Goal: Task Accomplishment & Management: Manage account settings

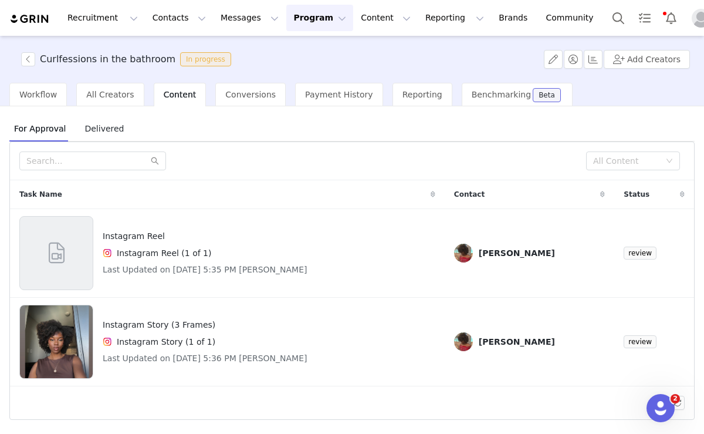
scroll to position [370, 0]
click at [692, 26] on img "Profile" at bounding box center [701, 18] width 19 height 19
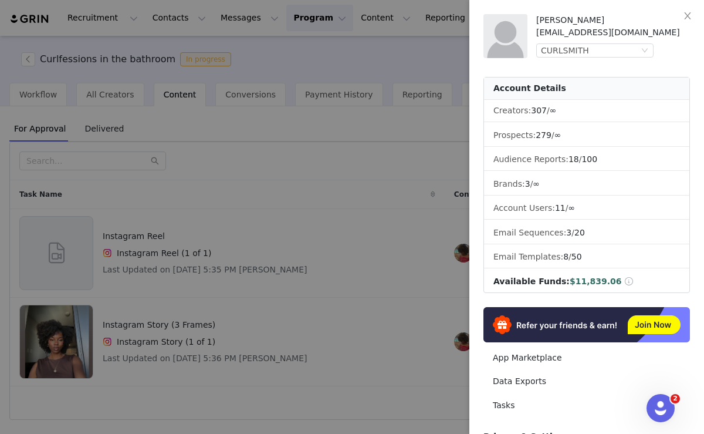
click at [572, 59] on div "Alana Guidice aguidice@helenoftroy.com CURLSMITH Account Details Creators: 307 …" at bounding box center [587, 215] width 207 height 402
click at [559, 51] on div "CURLSMITH" at bounding box center [565, 50] width 48 height 13
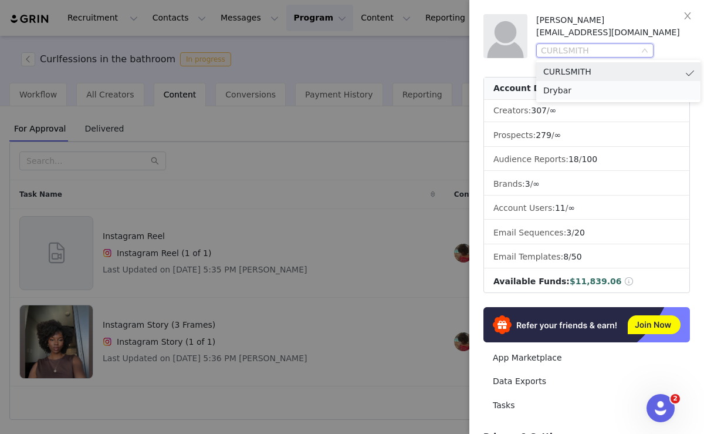
click at [566, 88] on li "Drybar" at bounding box center [618, 90] width 164 height 19
click at [583, 49] on div "CURLSMITH" at bounding box center [565, 50] width 48 height 13
click at [566, 87] on li "Drybar" at bounding box center [618, 90] width 164 height 19
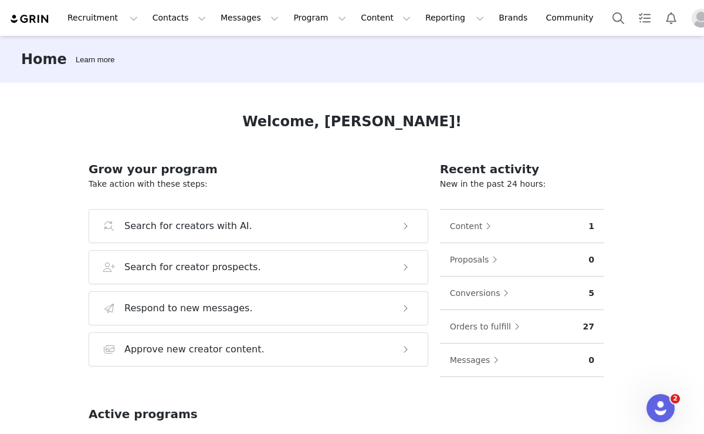
click at [692, 19] on img "Profile" at bounding box center [701, 18] width 19 height 19
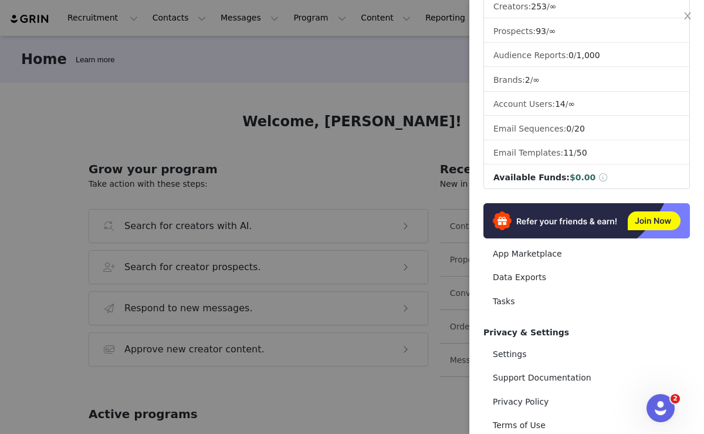
scroll to position [115, 0]
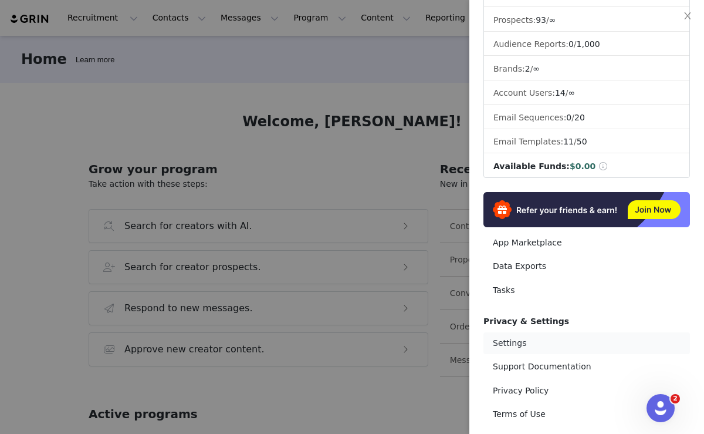
click at [512, 343] on link "Settings" at bounding box center [587, 343] width 207 height 22
select select "UTC"
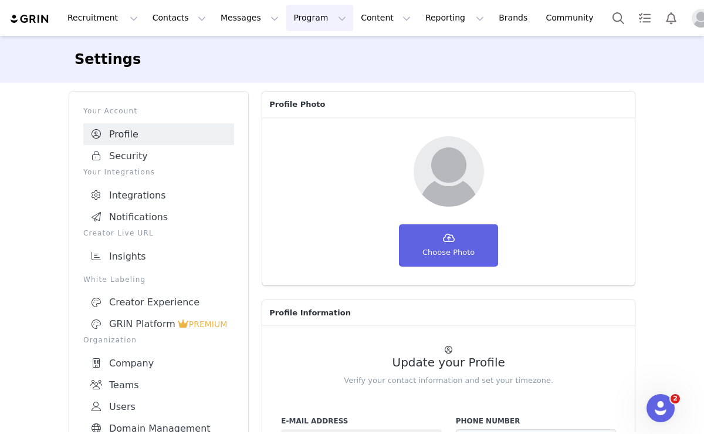
click at [295, 16] on button "Program Program" at bounding box center [319, 18] width 67 height 26
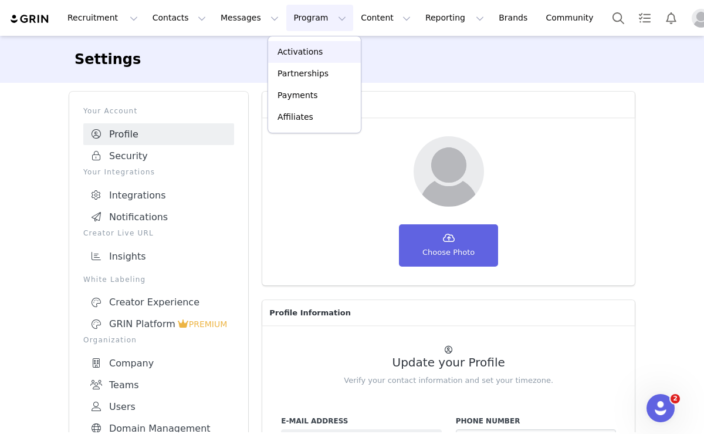
click at [290, 52] on p "Activations" at bounding box center [300, 52] width 45 height 12
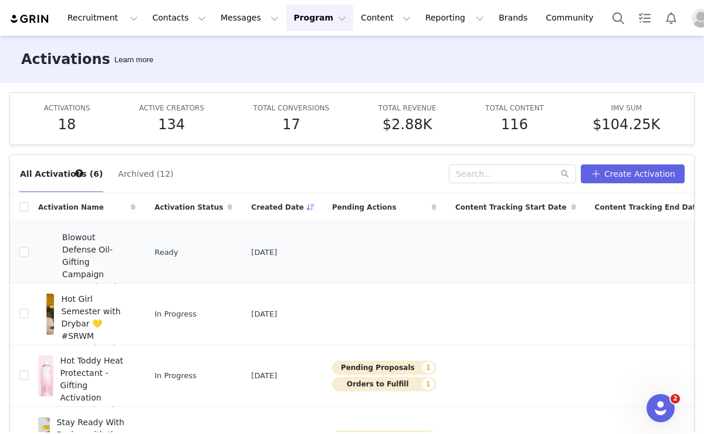
click at [106, 250] on span "Blowout Defense Oil- Gifting Campaign" at bounding box center [95, 255] width 66 height 49
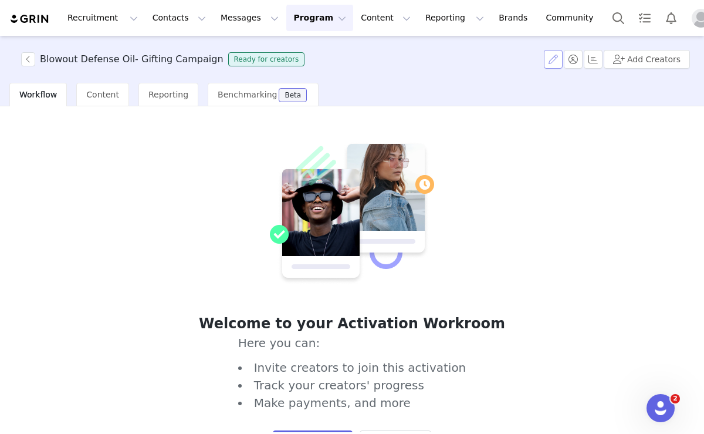
click at [559, 53] on button "button" at bounding box center [553, 59] width 19 height 19
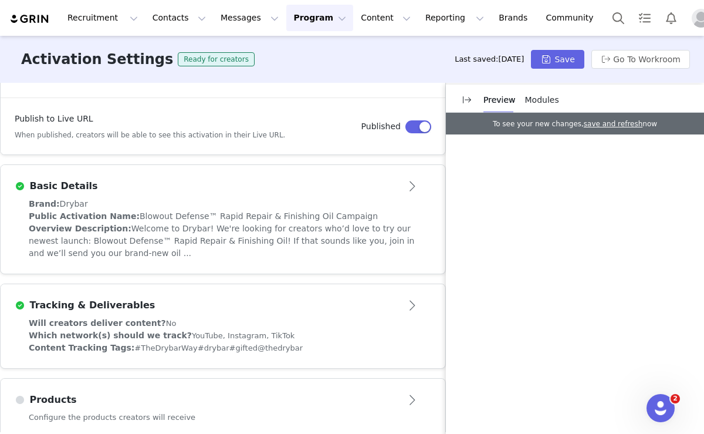
scroll to position [208, 0]
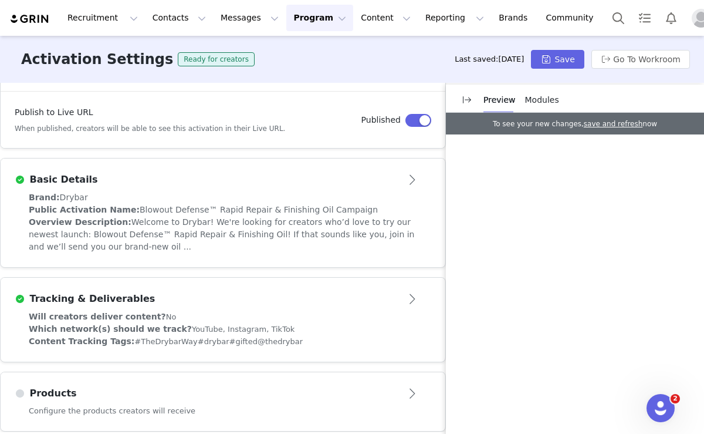
click at [234, 405] on div "Configure the products creators will receive" at bounding box center [223, 418] width 445 height 26
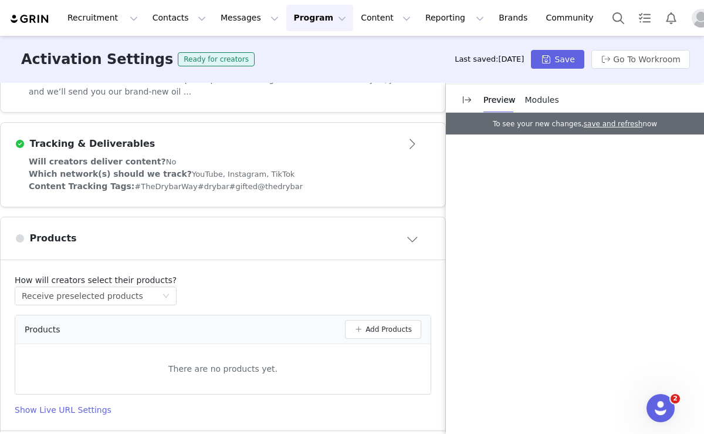
scroll to position [370, 0]
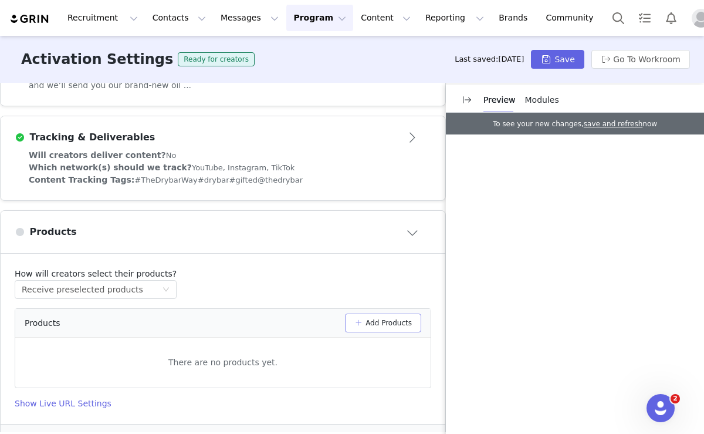
click at [368, 313] on button "Add Products" at bounding box center [383, 322] width 76 height 19
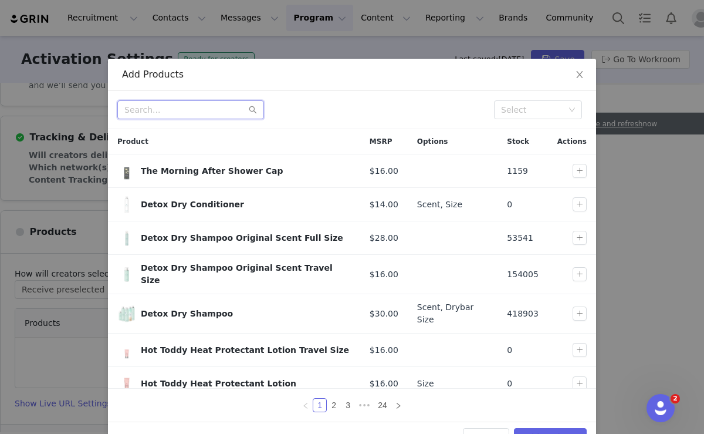
click at [201, 110] on input "text" at bounding box center [190, 109] width 147 height 19
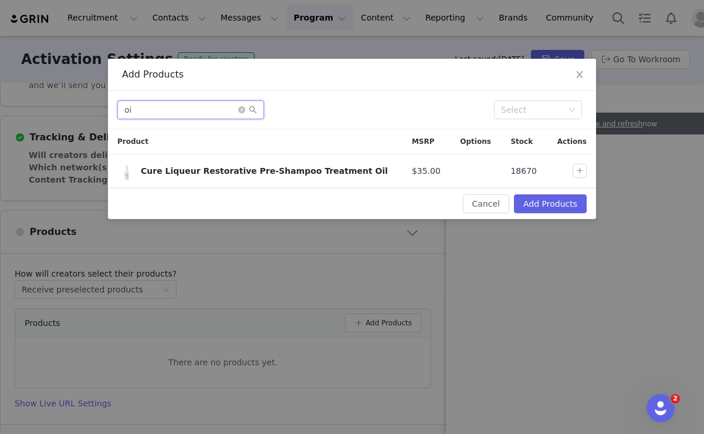
type input "o"
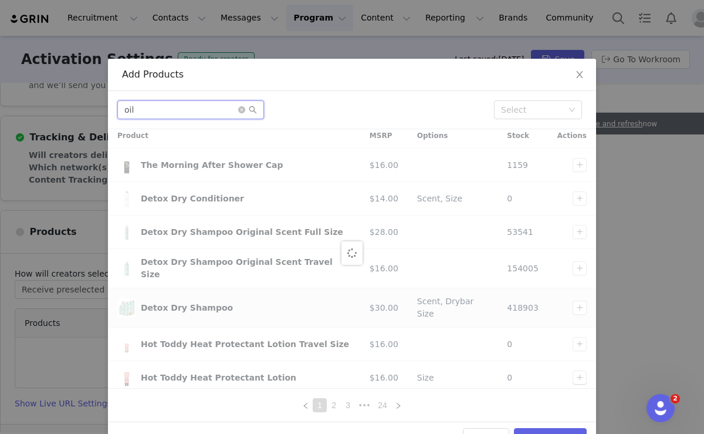
scroll to position [0, 0]
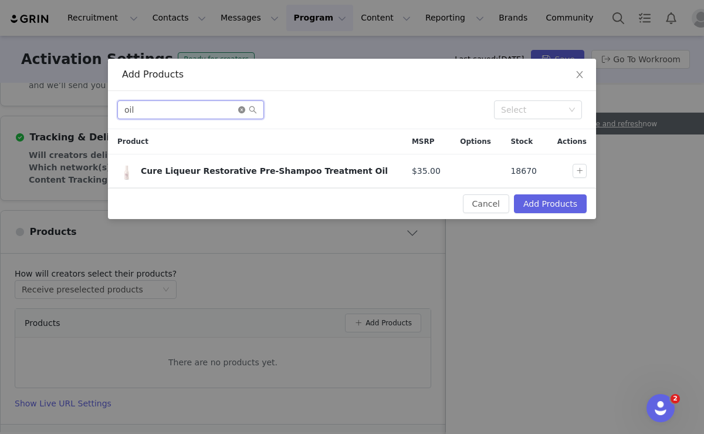
type input "oil"
click at [242, 109] on icon "icon: close-circle" at bounding box center [241, 109] width 7 height 7
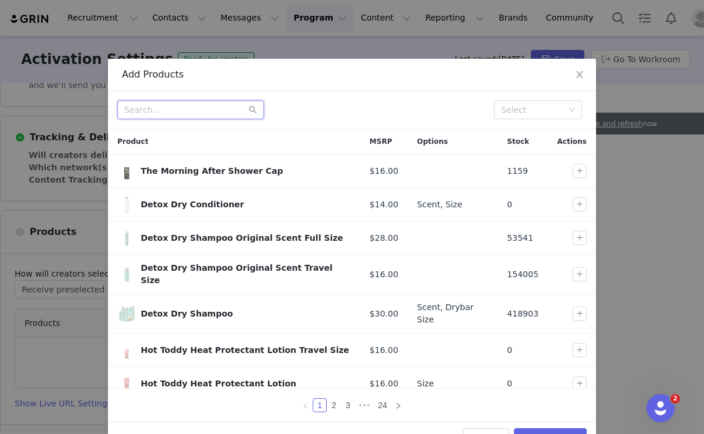
click at [197, 103] on input "text" at bounding box center [190, 109] width 147 height 19
type input "i"
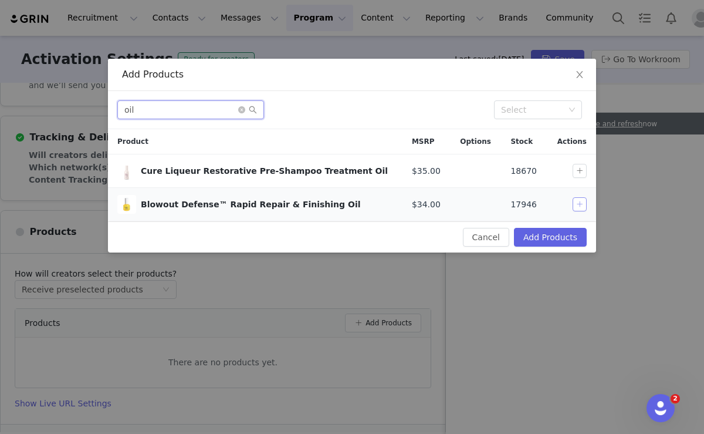
type input "oil"
click at [577, 203] on button "button" at bounding box center [580, 204] width 14 height 14
click at [536, 239] on button "Add Products" at bounding box center [550, 237] width 73 height 19
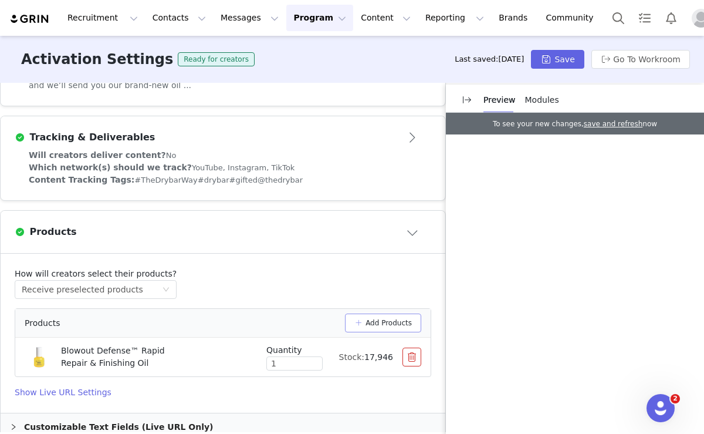
scroll to position [380, 0]
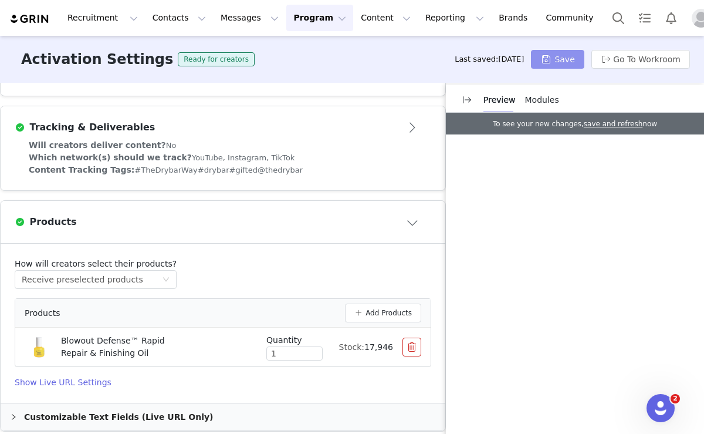
click at [556, 53] on button "Save" at bounding box center [557, 59] width 53 height 19
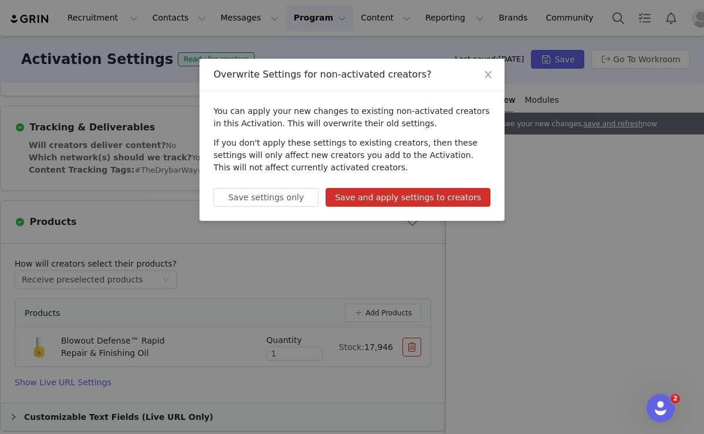
click at [404, 191] on button "Save and apply settings to creators" at bounding box center [408, 197] width 165 height 19
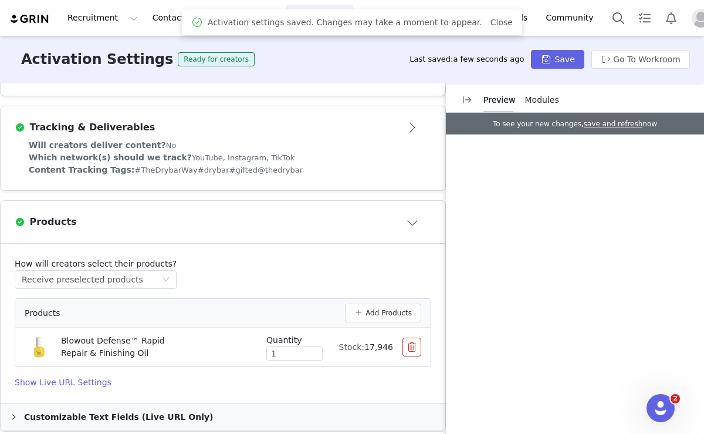
click at [692, 22] on img "Profile" at bounding box center [701, 18] width 19 height 19
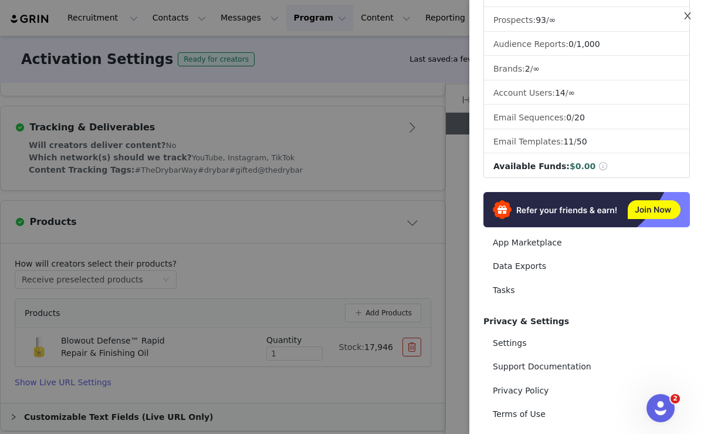
click at [690, 13] on icon "icon: close" at bounding box center [687, 15] width 9 height 9
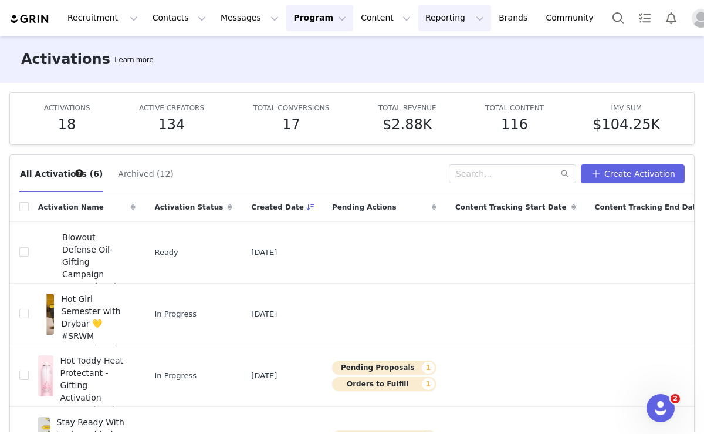
click at [451, 12] on button "Reporting Reporting" at bounding box center [454, 18] width 73 height 26
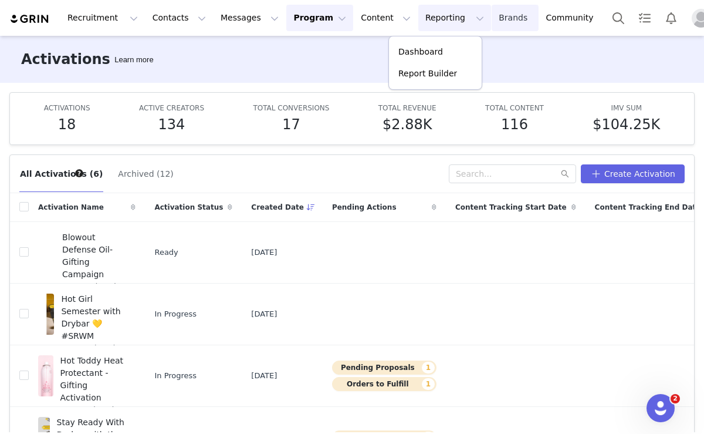
click at [492, 14] on link "Brands Brands" at bounding box center [515, 18] width 46 height 26
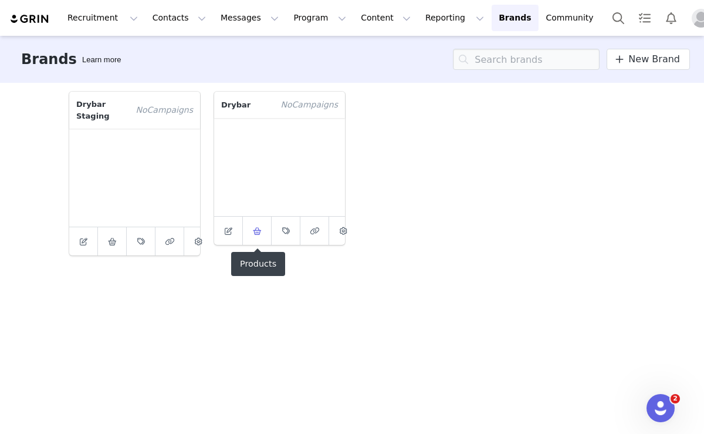
click at [258, 228] on icon at bounding box center [257, 231] width 9 height 8
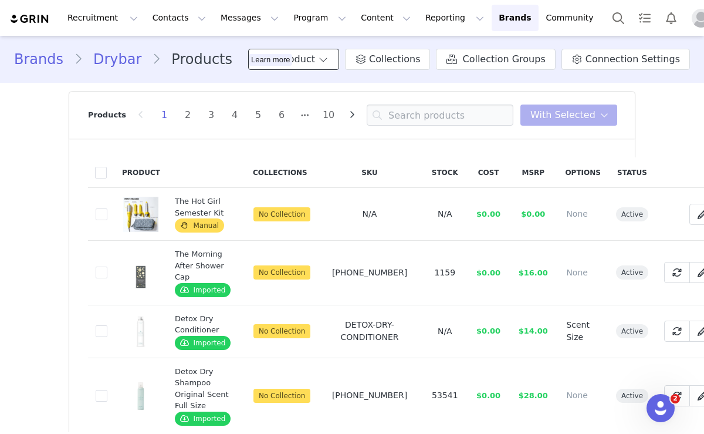
click at [317, 53] on button "Add Product" at bounding box center [293, 59] width 91 height 21
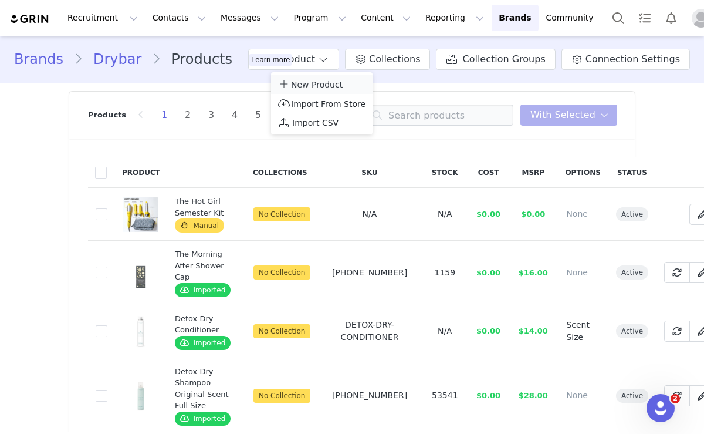
click at [310, 83] on span "New Product" at bounding box center [317, 84] width 52 height 9
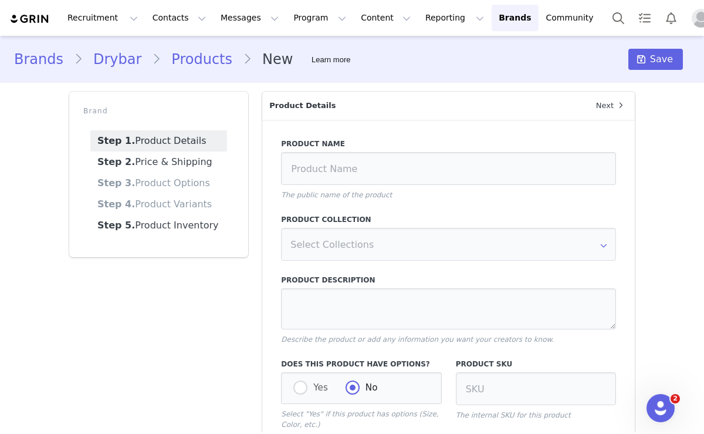
click at [187, 61] on link "Products" at bounding box center [202, 59] width 82 height 21
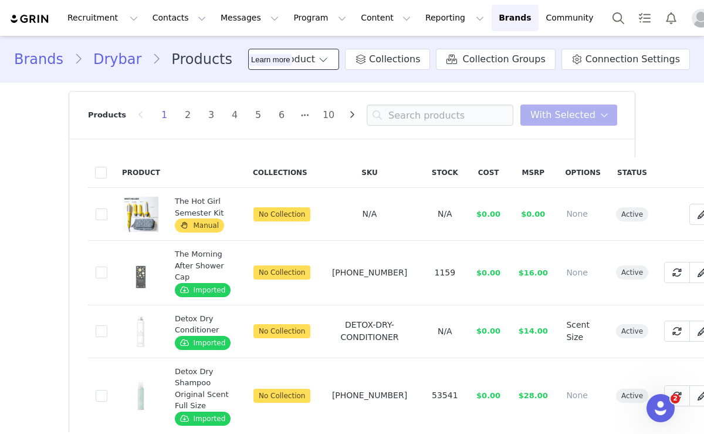
click at [329, 56] on span at bounding box center [323, 59] width 12 height 14
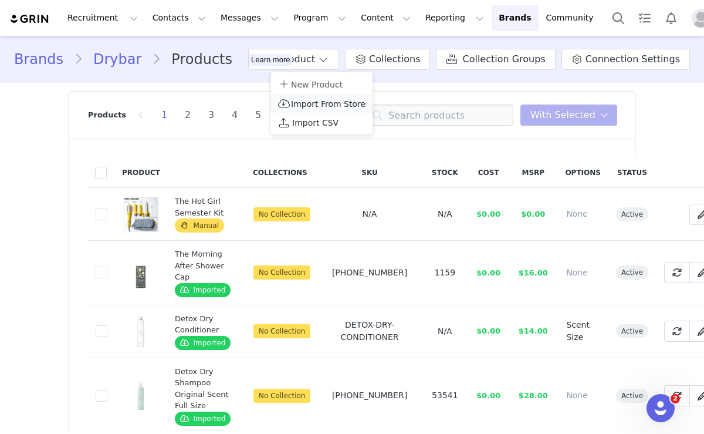
click at [315, 102] on span "Import From Store" at bounding box center [328, 103] width 75 height 9
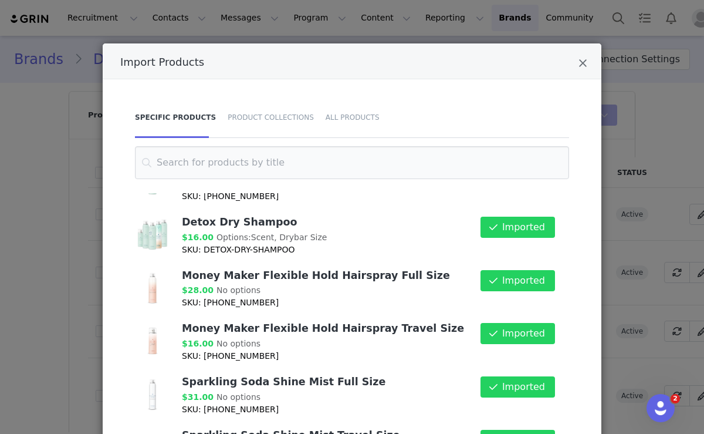
scroll to position [144, 0]
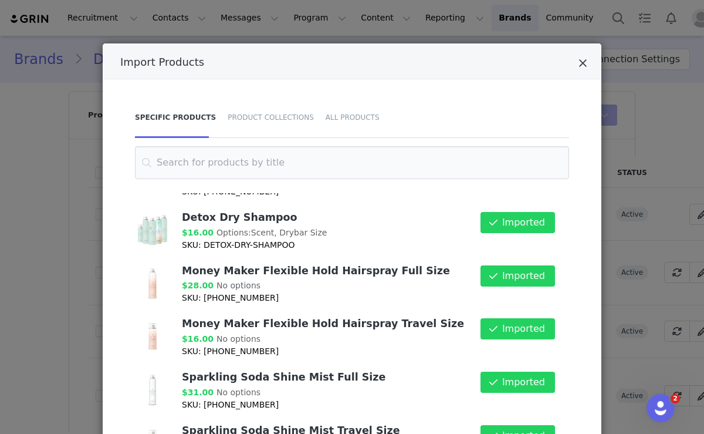
click at [583, 60] on icon "Close" at bounding box center [583, 64] width 9 height 12
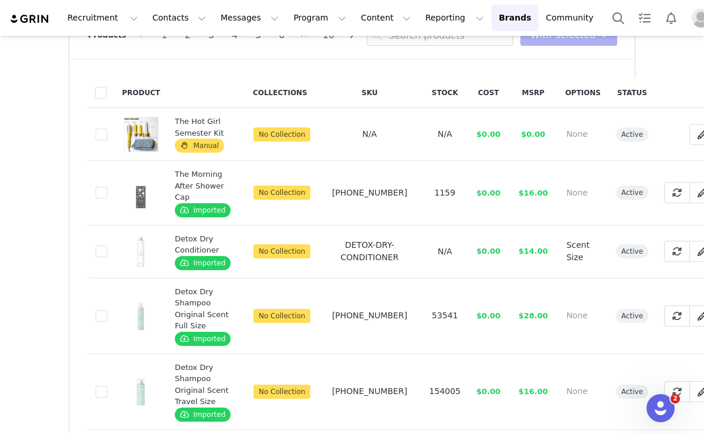
scroll to position [0, 0]
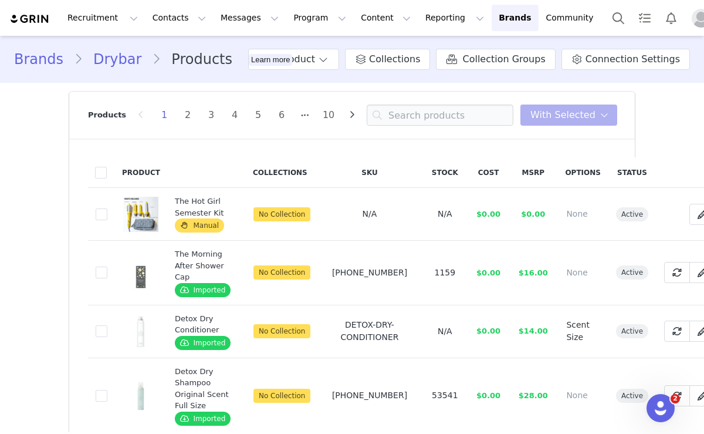
click at [114, 63] on link "Drybar" at bounding box center [117, 59] width 69 height 21
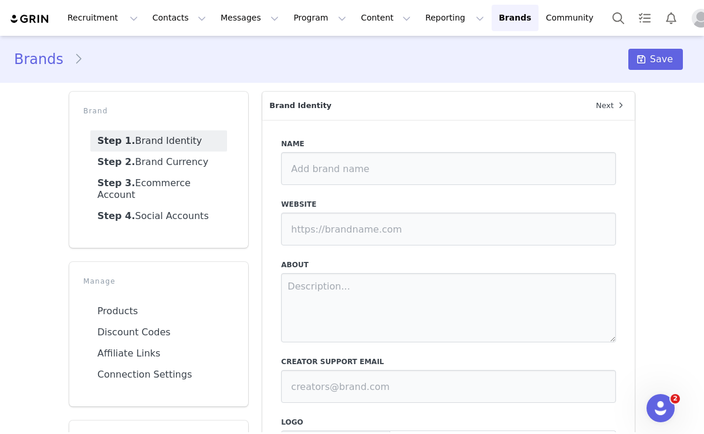
type input "Drybar"
type input "https://www.drybar.com"
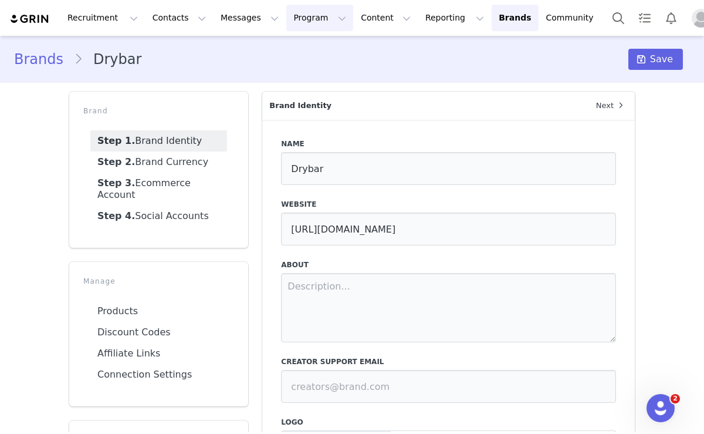
click at [294, 16] on button "Program Program" at bounding box center [319, 18] width 67 height 26
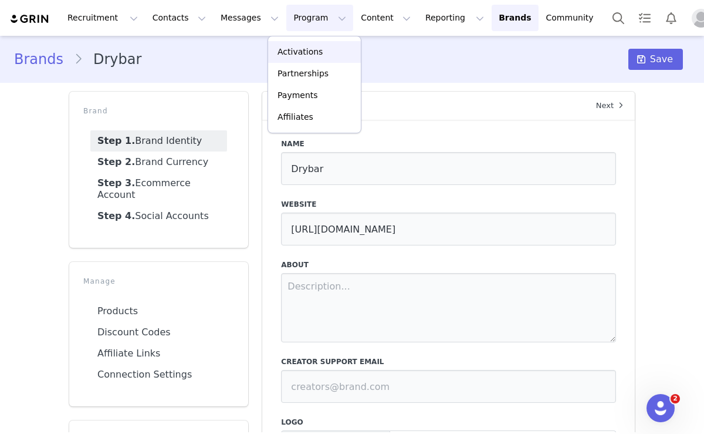
click at [298, 46] on p "Activations" at bounding box center [300, 52] width 45 height 12
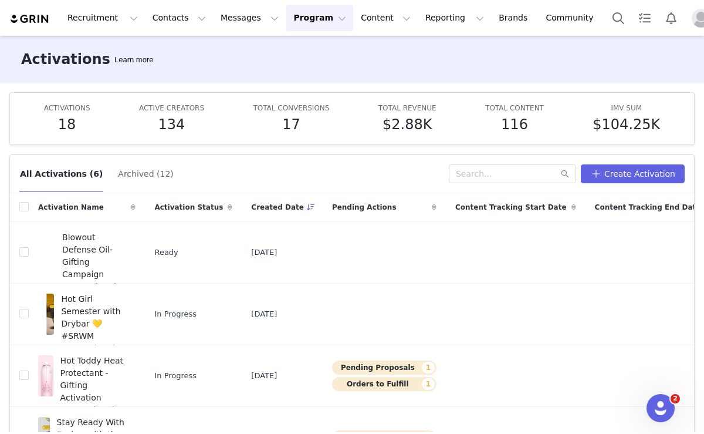
scroll to position [48, 0]
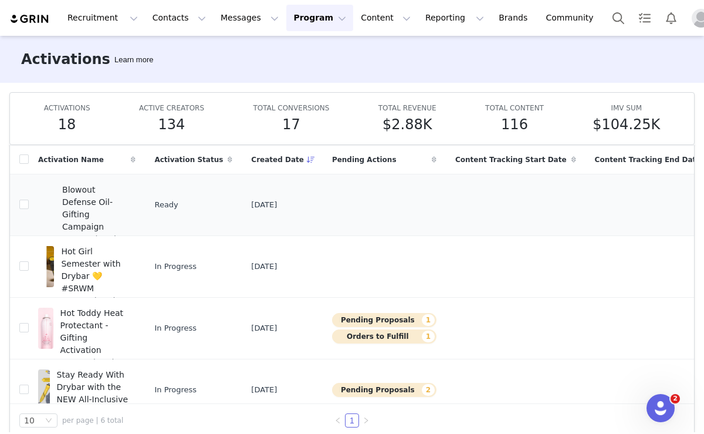
click at [92, 206] on span "Blowout Defense Oil- Gifting Campaign" at bounding box center [95, 208] width 66 height 49
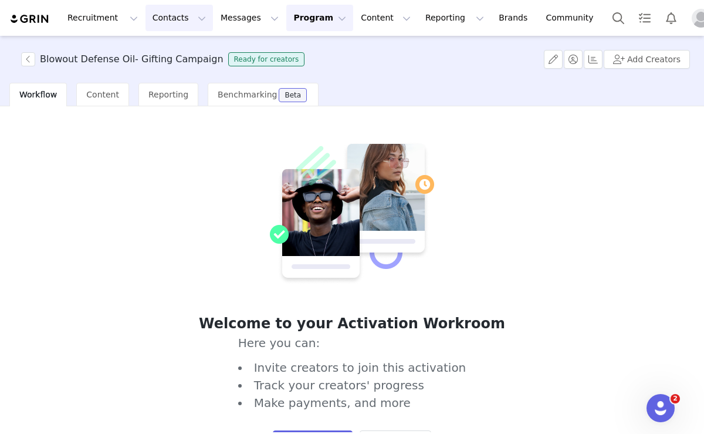
click at [170, 12] on button "Contacts Contacts" at bounding box center [179, 18] width 67 height 26
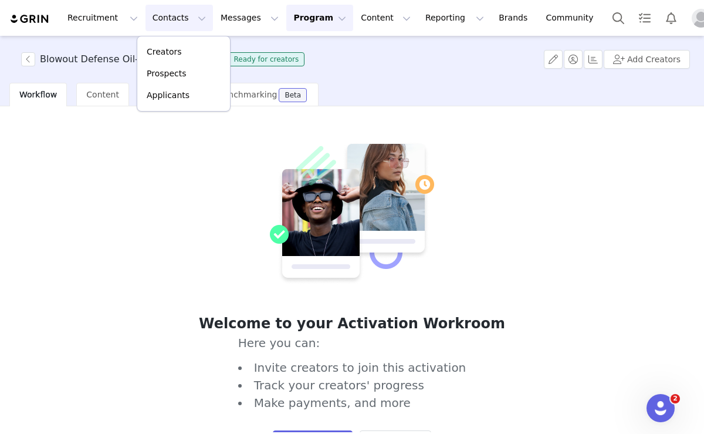
click at [169, 18] on button "Contacts Contacts" at bounding box center [179, 18] width 67 height 26
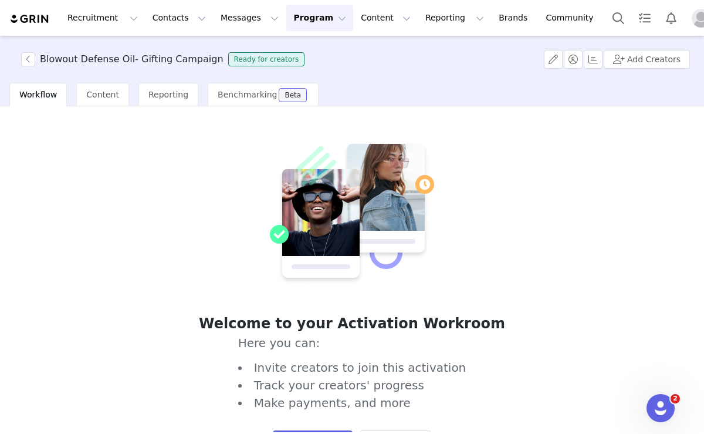
click at [300, 11] on button "Program Program" at bounding box center [319, 18] width 67 height 26
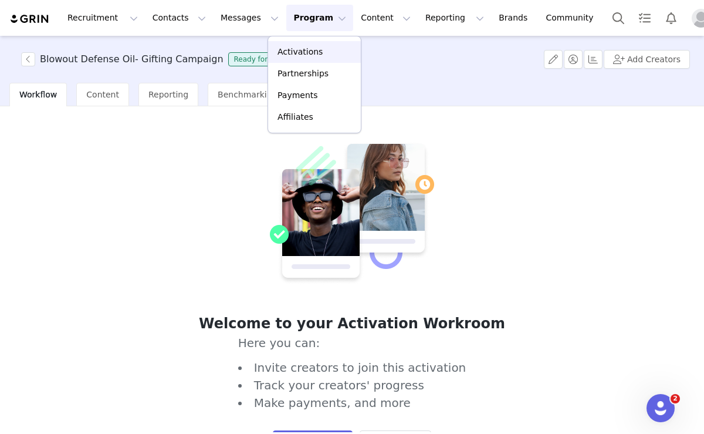
click at [295, 44] on link "Activations" at bounding box center [314, 52] width 93 height 22
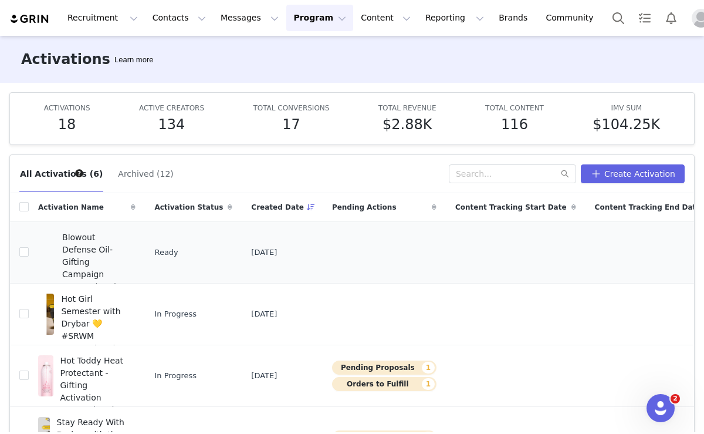
click at [89, 250] on span "Blowout Defense Oil- Gifting Campaign" at bounding box center [95, 255] width 66 height 49
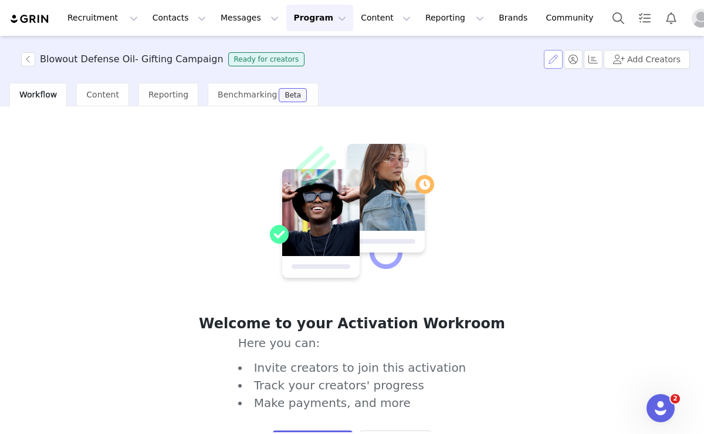
click at [563, 60] on button "button" at bounding box center [553, 59] width 19 height 19
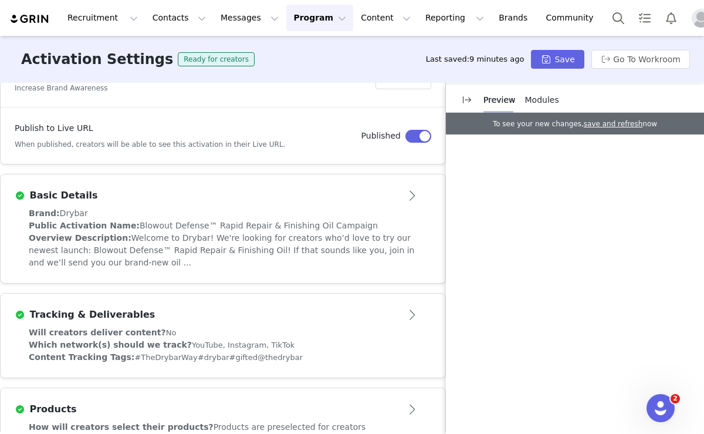
scroll to position [221, 0]
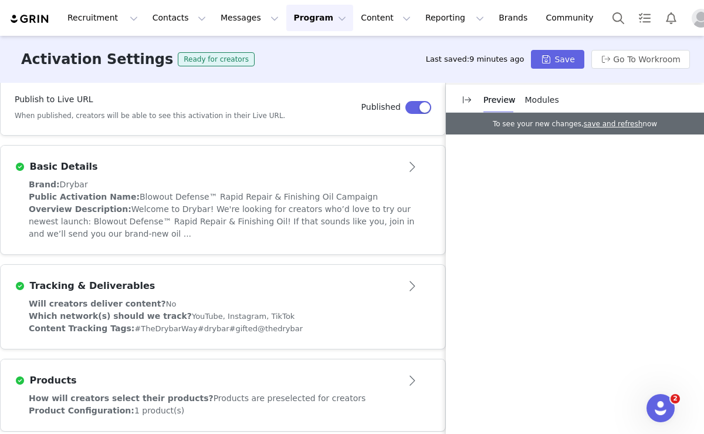
click at [325, 310] on div "Which network(s) should we track? YouTube, Instagram, TikTok" at bounding box center [223, 316] width 389 height 12
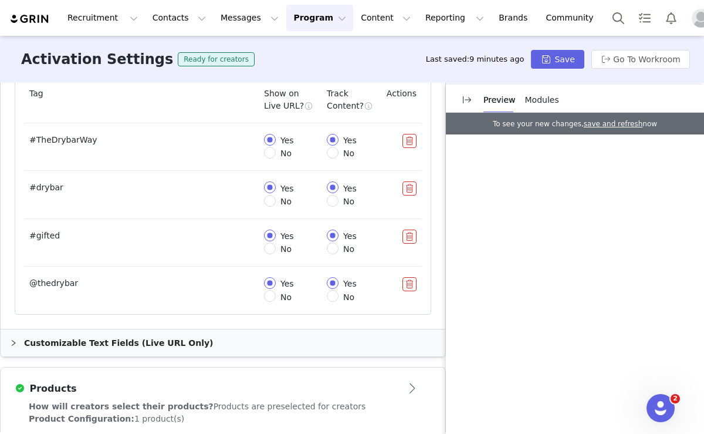
scroll to position [610, 0]
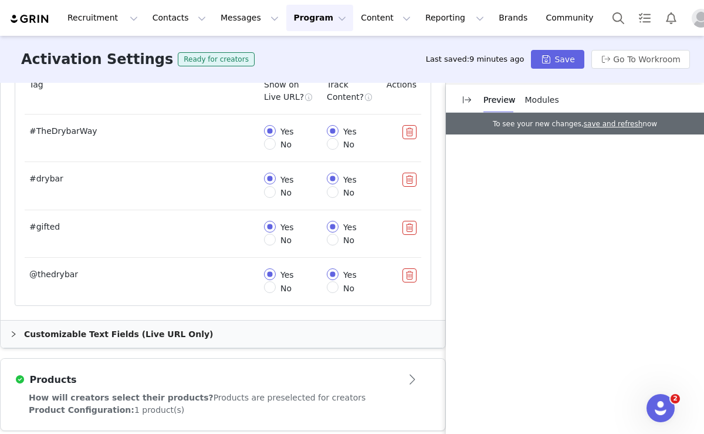
click at [92, 322] on div "Customizable Text Fields (Live URL Only)" at bounding box center [223, 333] width 445 height 27
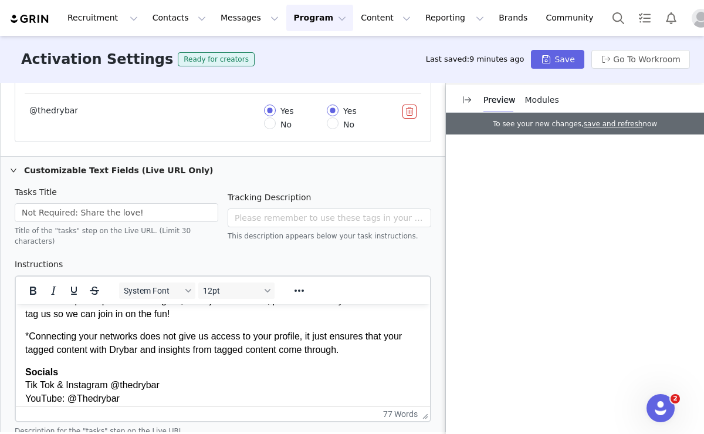
scroll to position [40, 0]
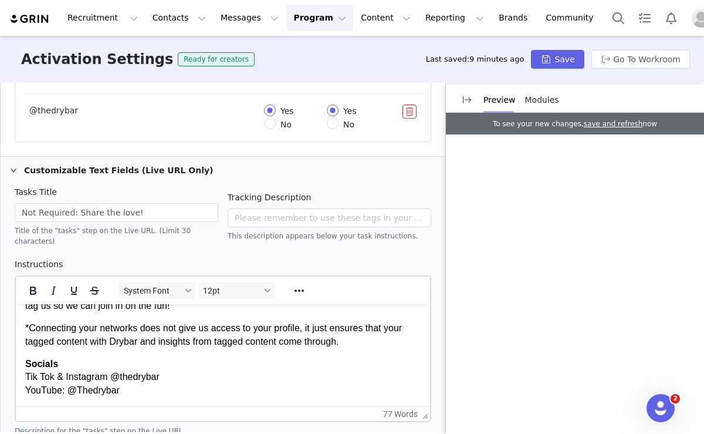
click at [90, 166] on div "Customizable Text Fields (Live URL Only)" at bounding box center [223, 170] width 445 height 27
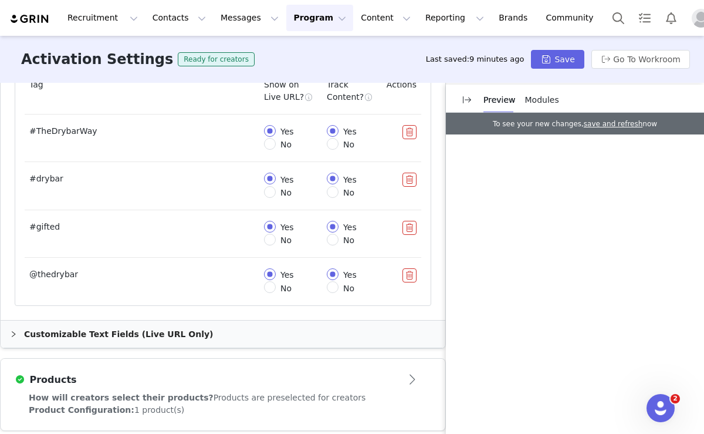
scroll to position [0, 0]
click at [236, 373] on div "Products" at bounding box center [204, 380] width 378 height 14
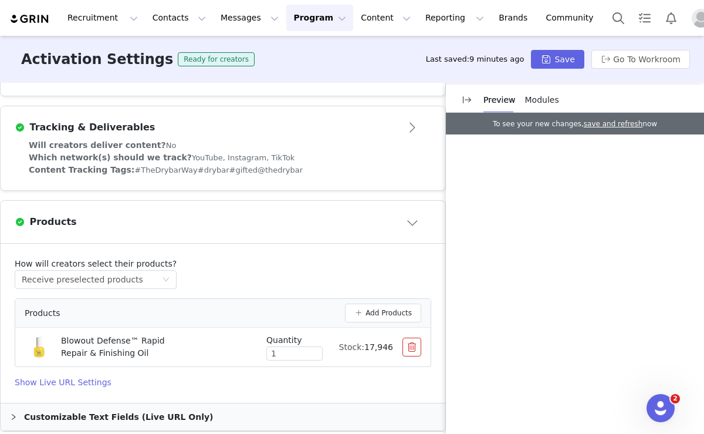
click at [93, 407] on div "Customizable Text Fields (Live URL Only)" at bounding box center [223, 416] width 445 height 27
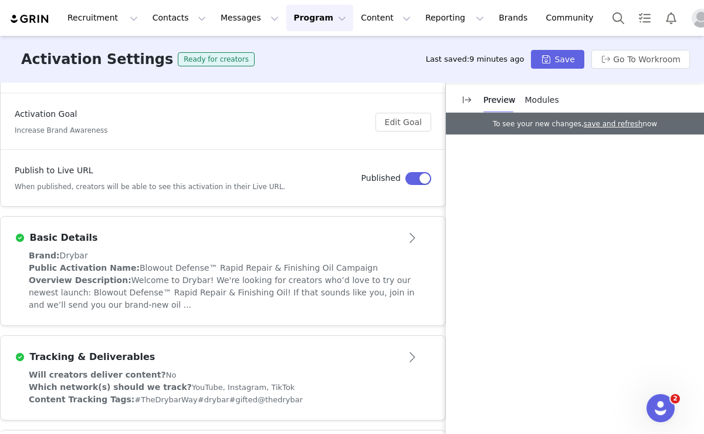
scroll to position [173, 0]
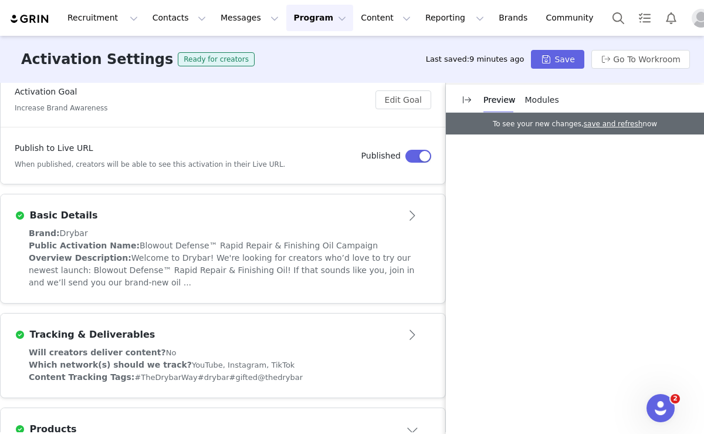
click at [228, 208] on div "Basic Details" at bounding box center [204, 215] width 378 height 14
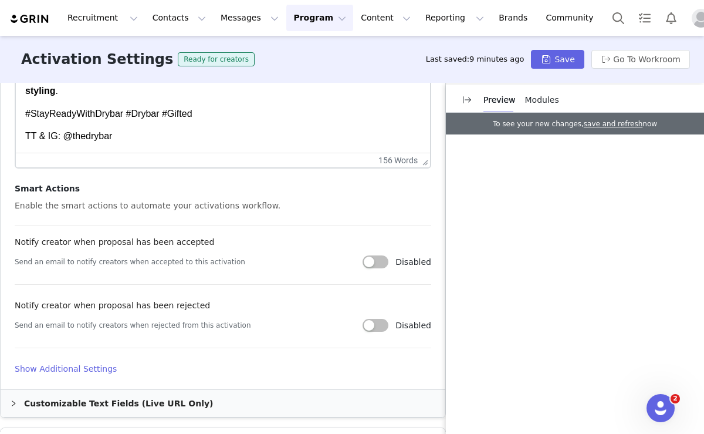
scroll to position [577, 0]
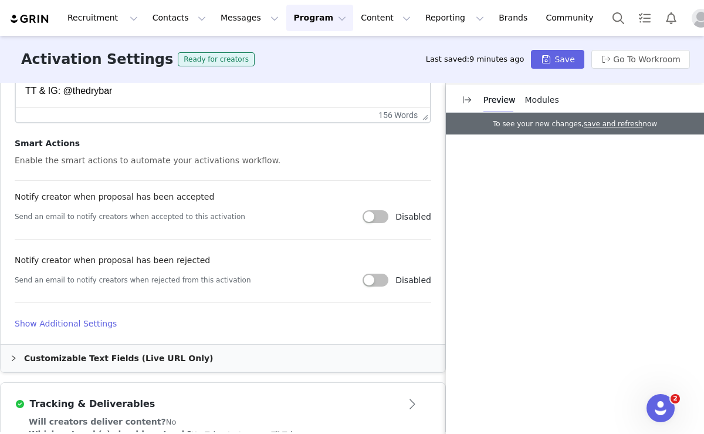
click at [88, 317] on h4 "Show Additional Settings" at bounding box center [223, 323] width 417 height 12
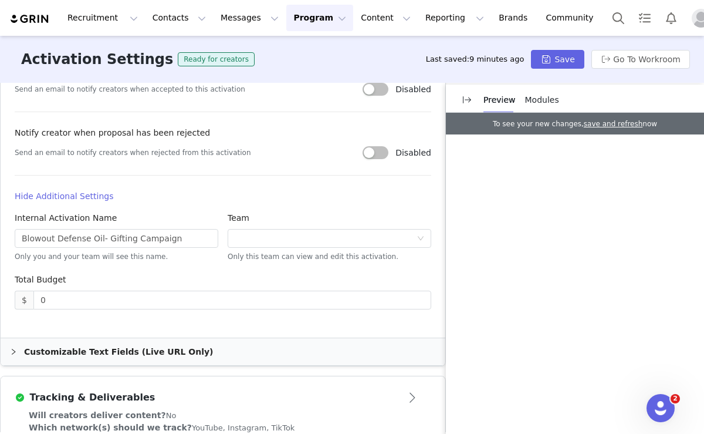
scroll to position [731, 0]
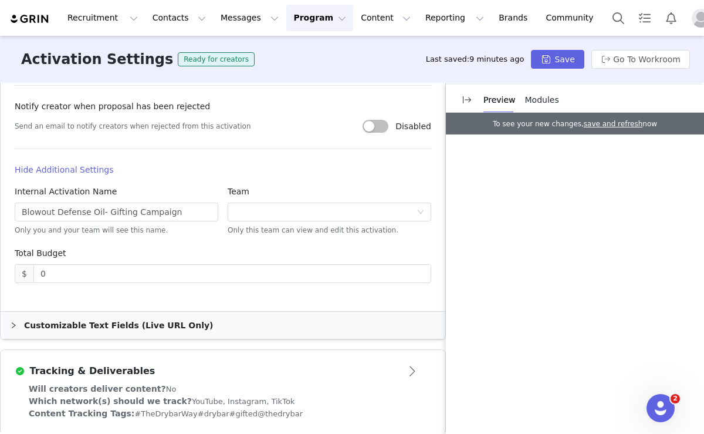
click at [157, 312] on div "Customizable Text Fields (Live URL Only)" at bounding box center [223, 325] width 445 height 27
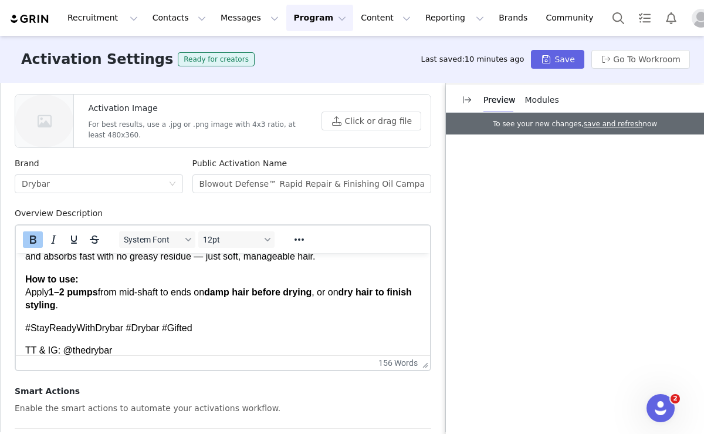
scroll to position [206, 0]
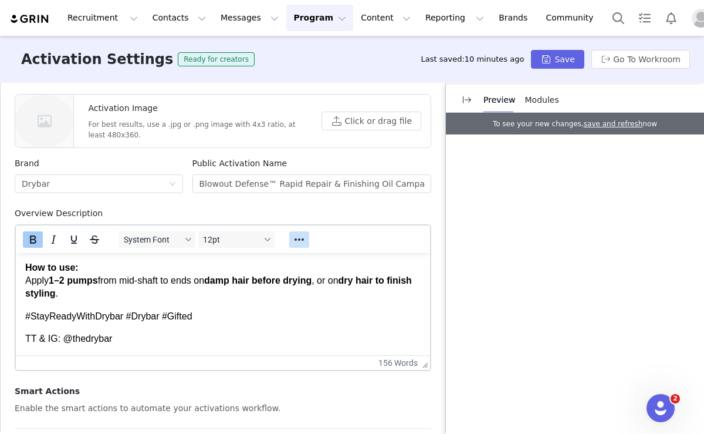
click at [302, 238] on icon "Reveal or hide additional toolbar items" at bounding box center [299, 239] width 9 height 2
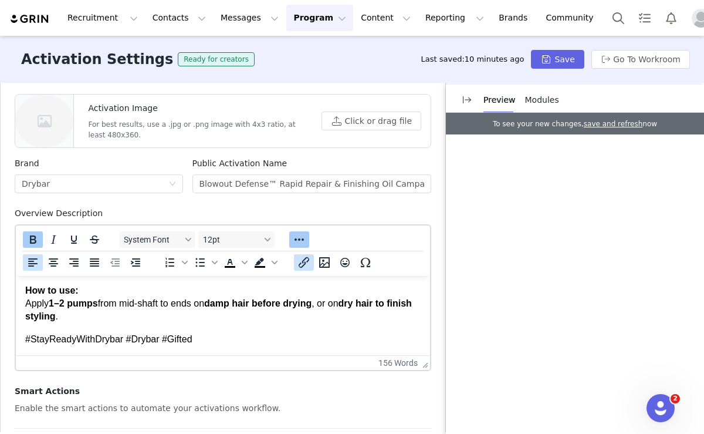
click at [306, 255] on icon "Insert/edit link" at bounding box center [304, 262] width 14 height 14
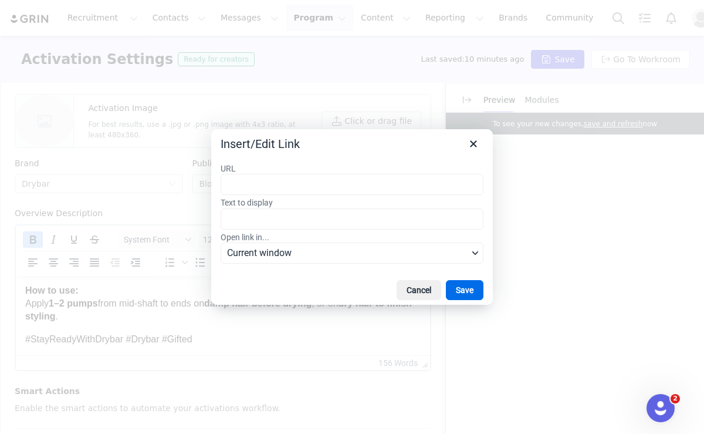
scroll to position [0, 0]
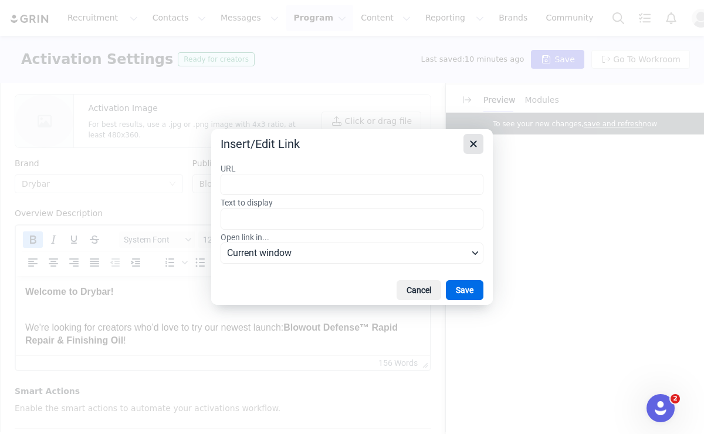
click at [469, 141] on icon "Close" at bounding box center [474, 144] width 14 height 14
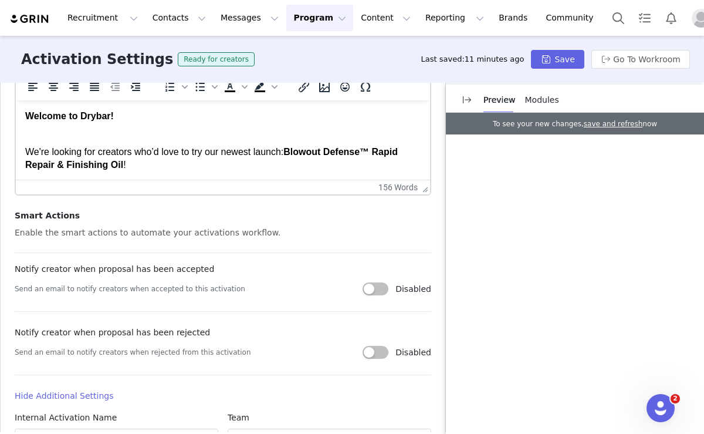
scroll to position [522, 0]
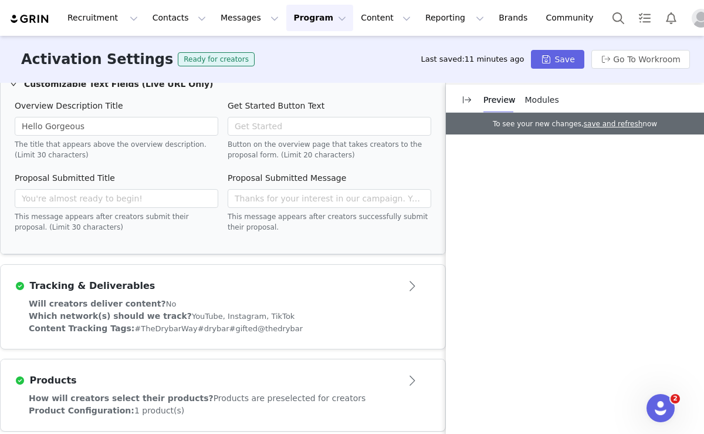
click at [273, 298] on div "Will creators deliver content? No" at bounding box center [223, 304] width 389 height 12
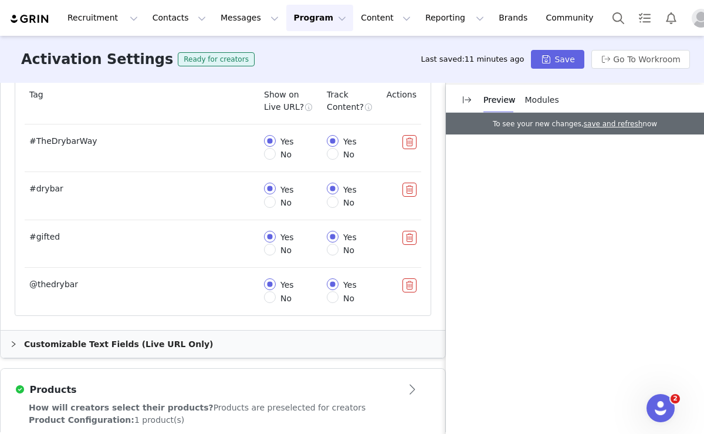
scroll to position [610, 0]
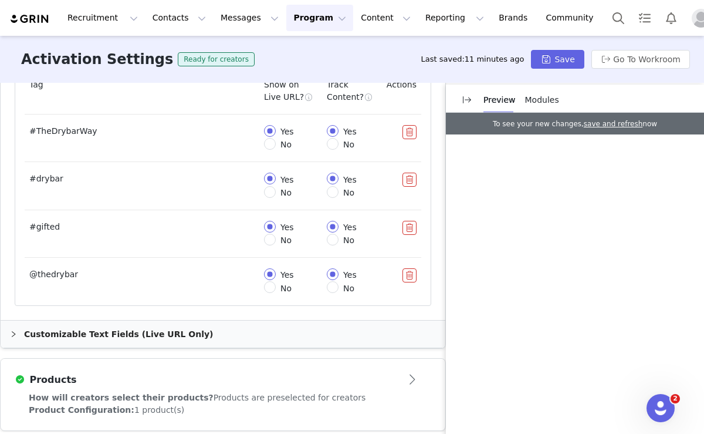
click at [159, 320] on div "Customizable Text Fields (Live URL Only)" at bounding box center [223, 333] width 445 height 27
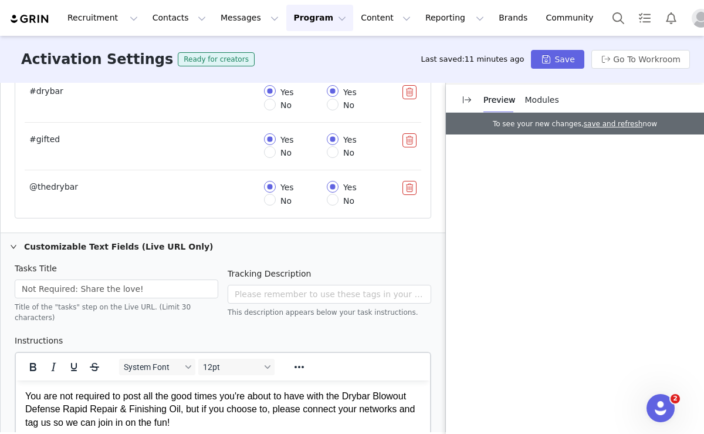
scroll to position [695, 0]
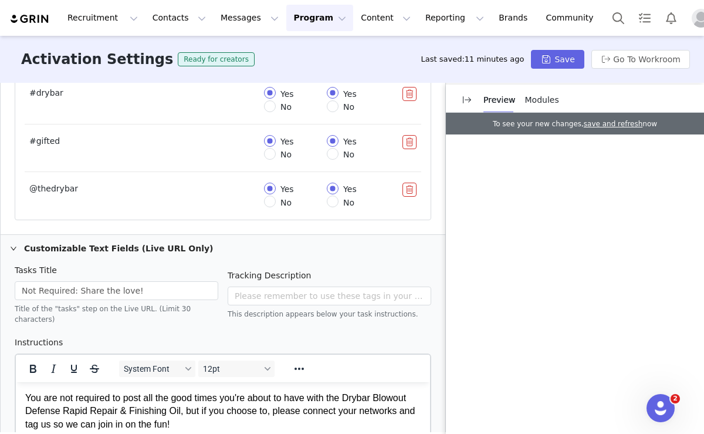
click at [147, 235] on div "Customizable Text Fields (Live URL Only)" at bounding box center [223, 248] width 445 height 27
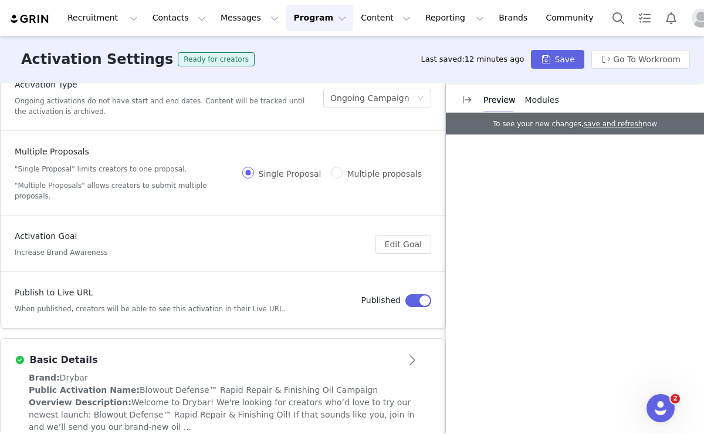
scroll to position [0, 0]
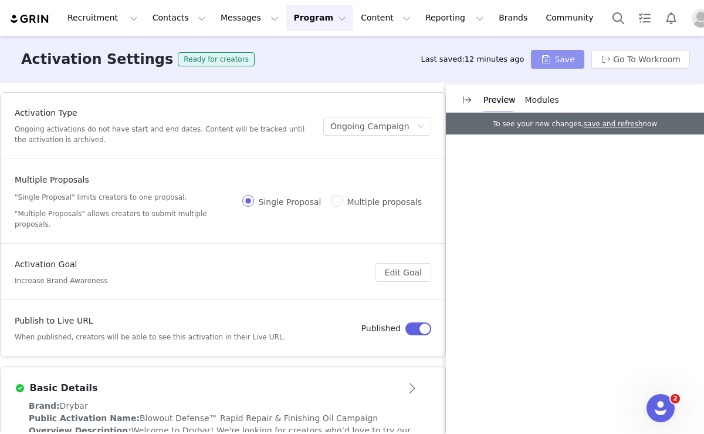
click at [558, 56] on button "Save" at bounding box center [557, 59] width 53 height 19
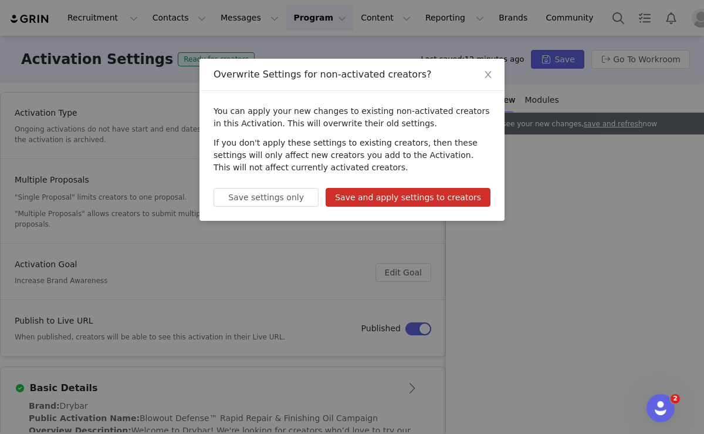
click at [400, 201] on button "Save and apply settings to creators" at bounding box center [408, 197] width 165 height 19
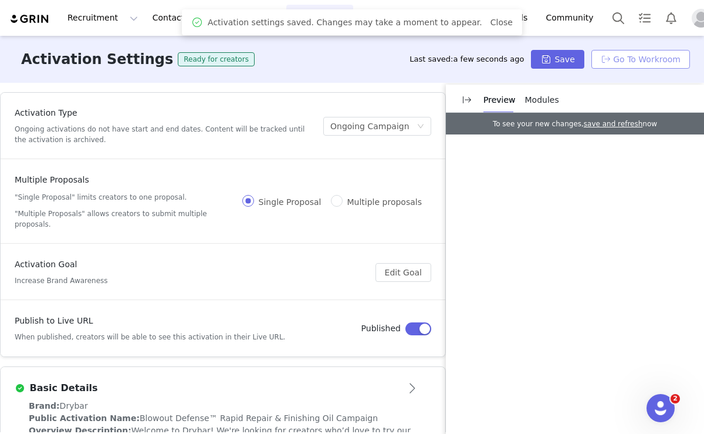
click at [627, 62] on button "Go To Workroom" at bounding box center [641, 59] width 99 height 19
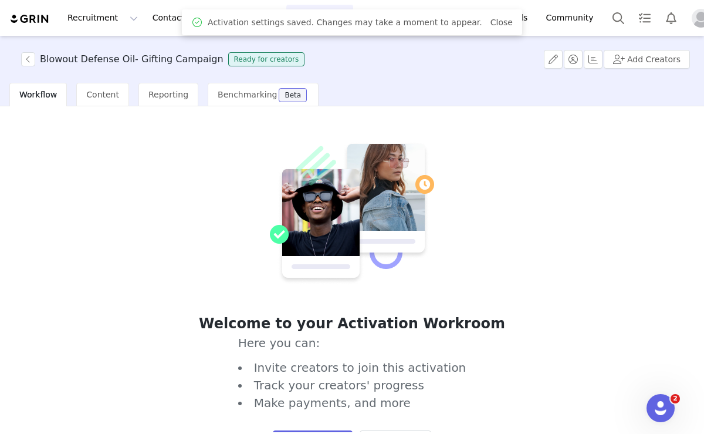
click at [103, 106] on div "Welcome to your Activation Workroom Here you can: Invite creators to join this …" at bounding box center [352, 269] width 704 height 326
click at [98, 96] on span "Content" at bounding box center [102, 94] width 33 height 9
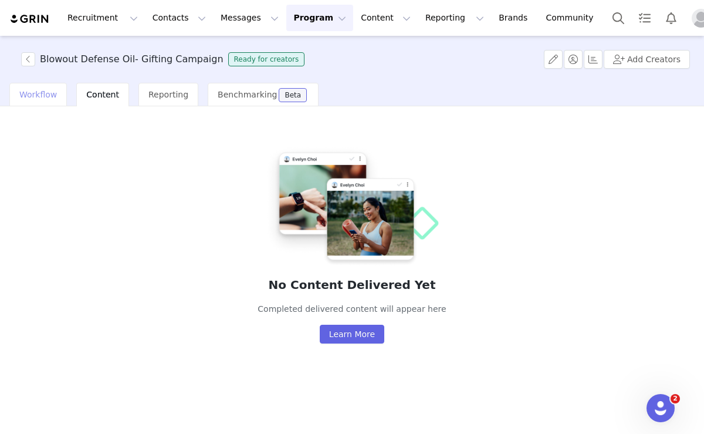
click at [46, 94] on span "Workflow" at bounding box center [38, 94] width 38 height 9
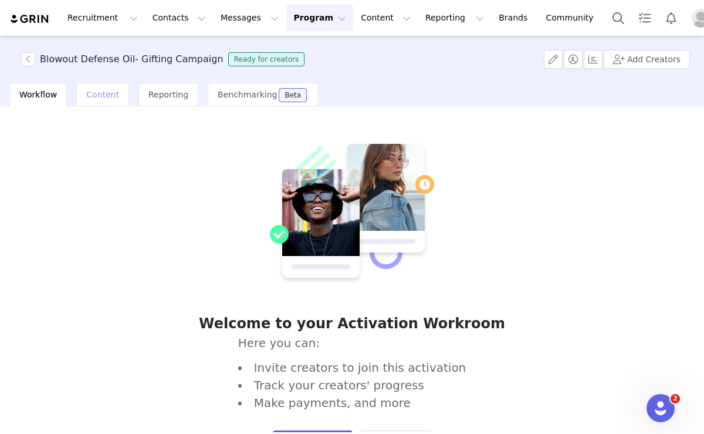
click at [96, 93] on span "Content" at bounding box center [102, 94] width 33 height 9
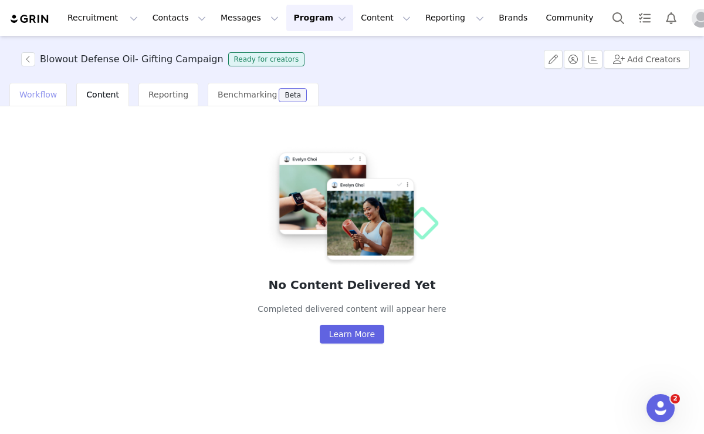
click at [42, 96] on span "Workflow" at bounding box center [38, 94] width 38 height 9
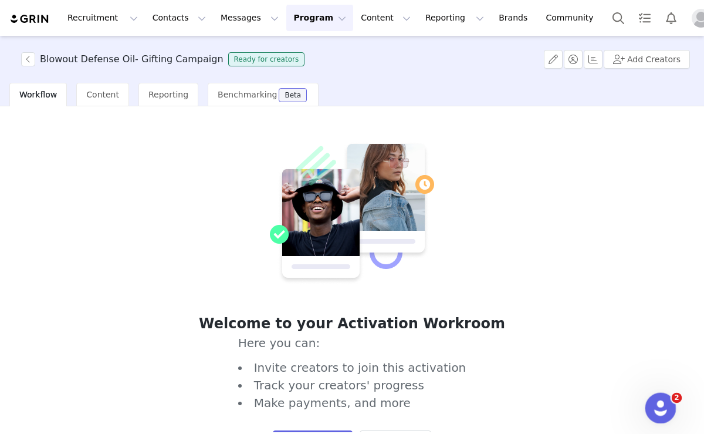
click at [660, 409] on icon "Open Intercom Messenger" at bounding box center [659, 406] width 19 height 19
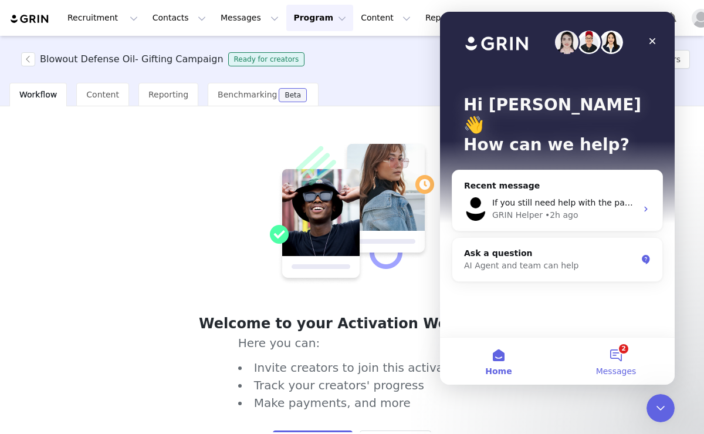
click at [614, 362] on button "2 Messages" at bounding box center [616, 360] width 117 height 47
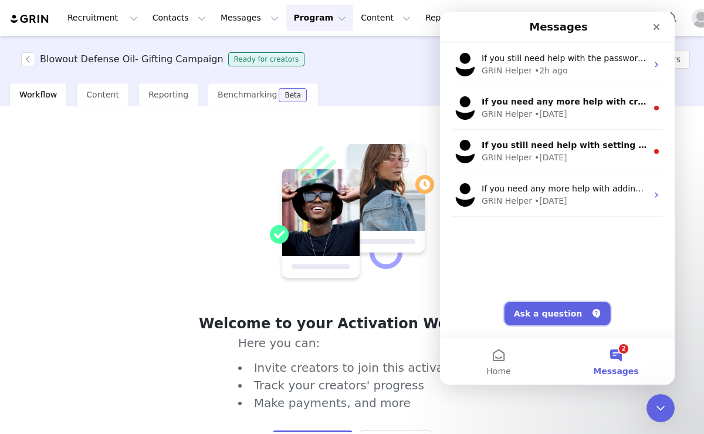
click at [555, 316] on button "Ask a question" at bounding box center [558, 313] width 106 height 23
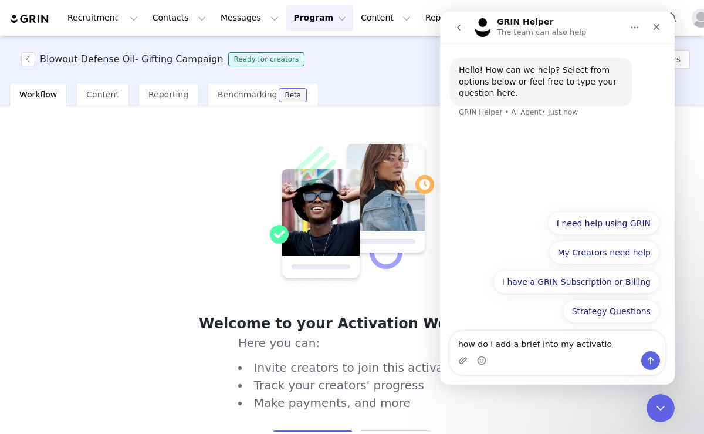
type textarea "how do i add a brief into my activation"
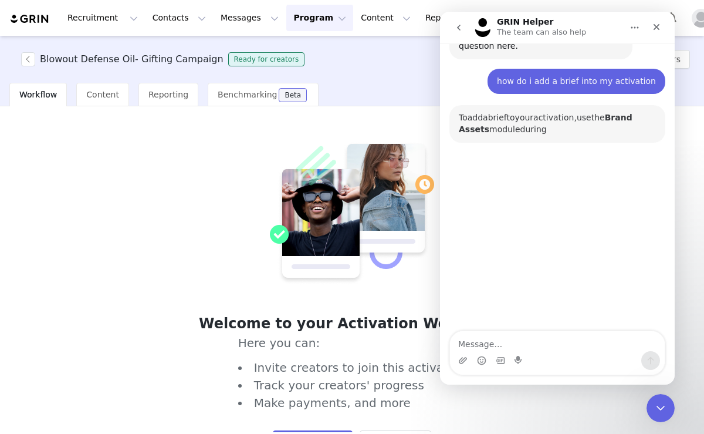
scroll to position [75, 0]
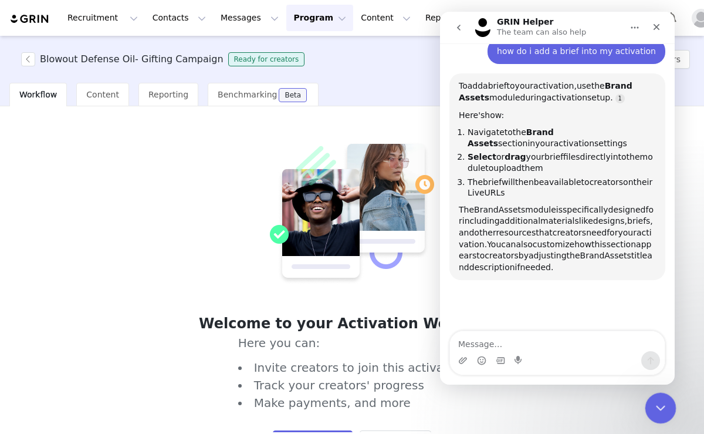
click at [655, 411] on icon "Close Intercom Messenger" at bounding box center [659, 406] width 14 height 14
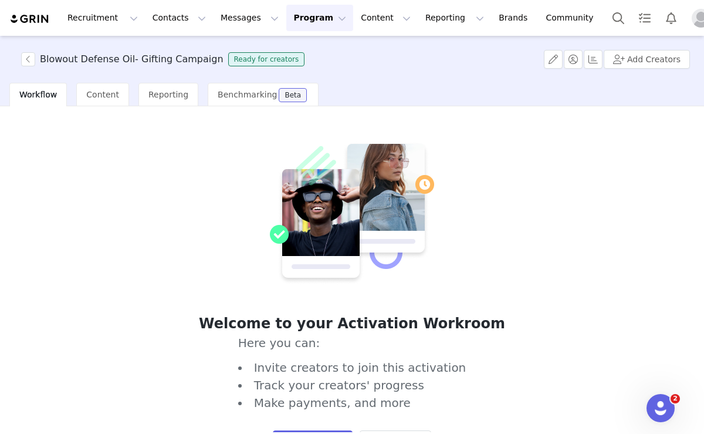
scroll to position [77, 0]
click at [558, 62] on button "button" at bounding box center [553, 59] width 19 height 19
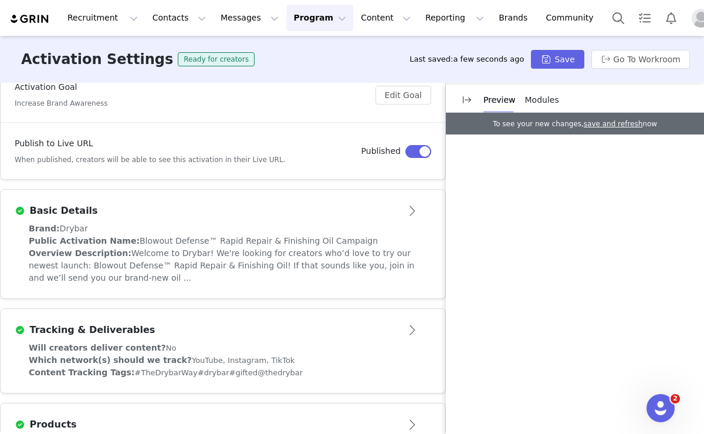
scroll to position [181, 0]
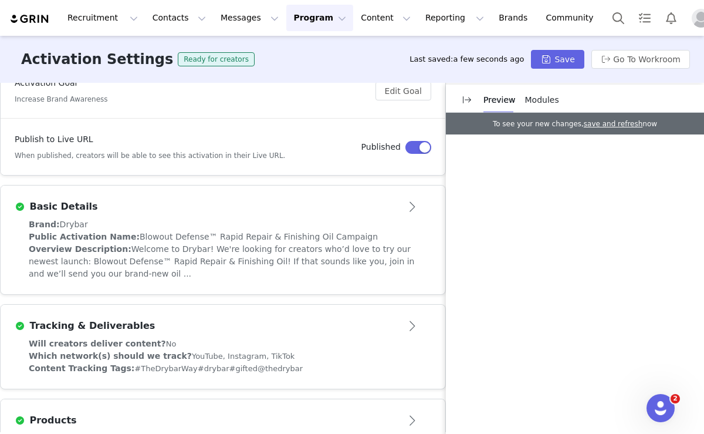
click at [276, 219] on div "Brand: Drybar" at bounding box center [223, 224] width 389 height 12
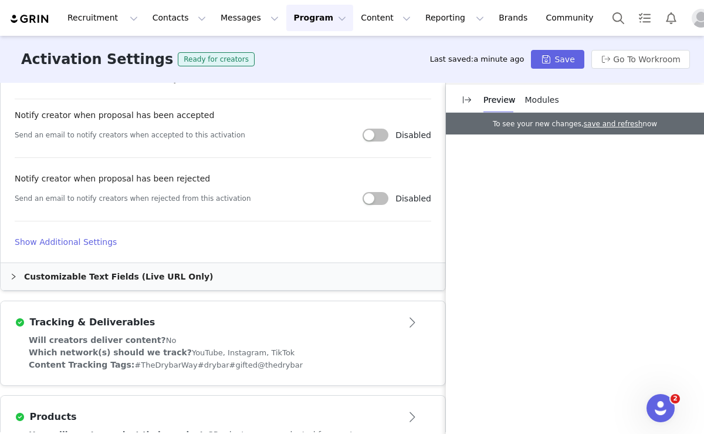
scroll to position [671, 0]
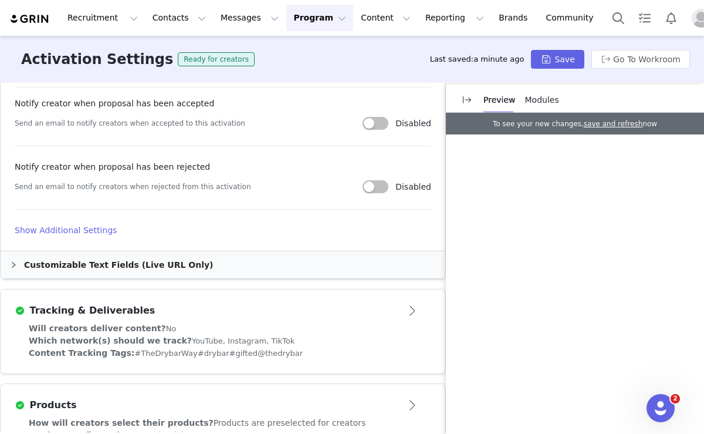
click at [76, 224] on h4 "Show Additional Settings" at bounding box center [223, 230] width 417 height 12
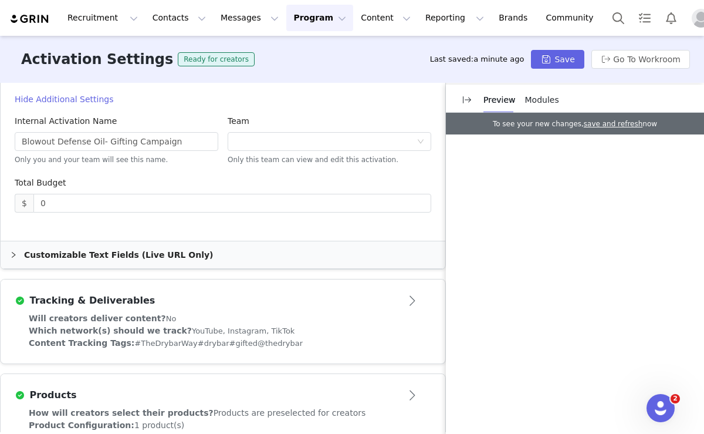
scroll to position [816, 0]
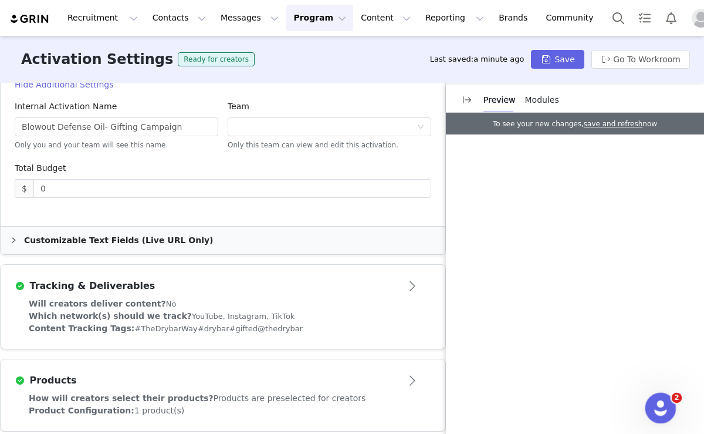
click at [655, 407] on icon "Open Intercom Messenger" at bounding box center [659, 406] width 19 height 19
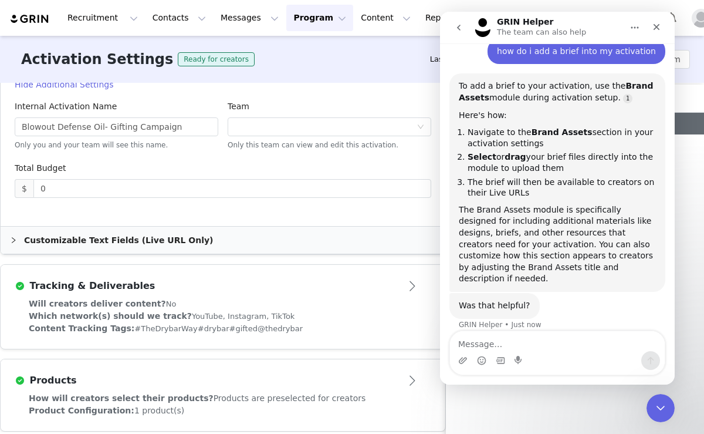
scroll to position [77, 0]
type textarea "where is the brand assets tab"
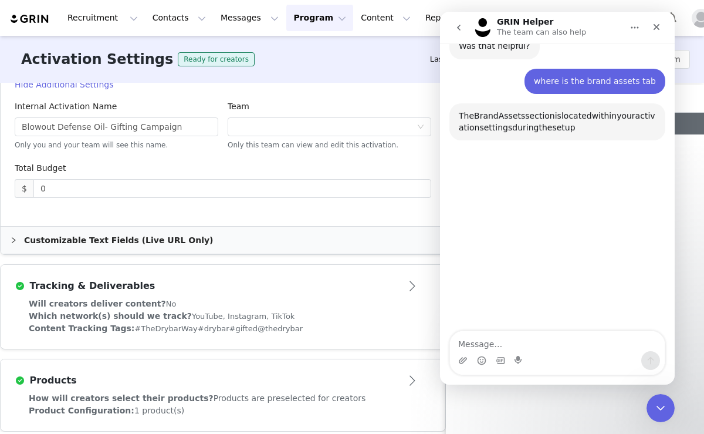
scroll to position [353, 0]
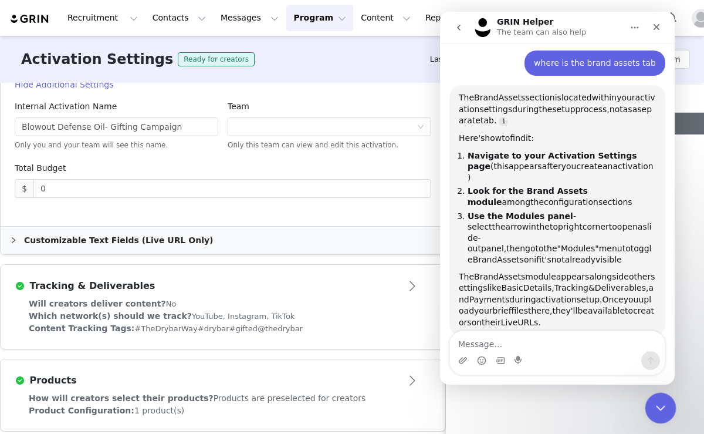
click at [663, 404] on icon "Close Intercom Messenger" at bounding box center [659, 406] width 8 height 5
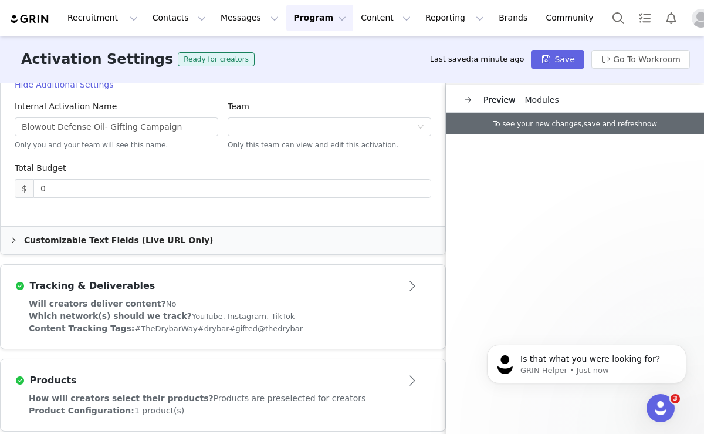
scroll to position [377, 0]
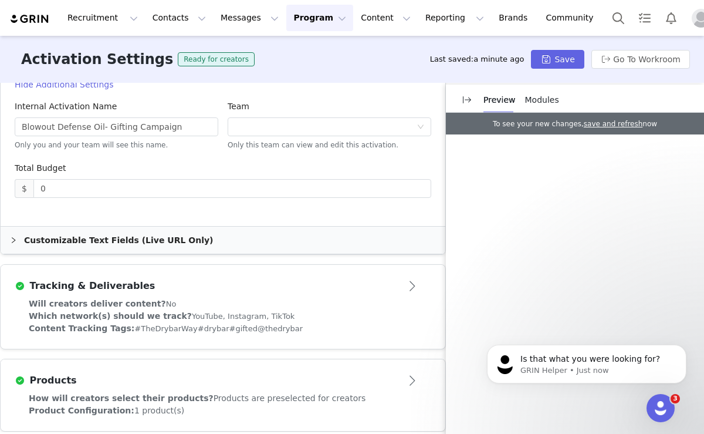
click at [538, 96] on span "Modules" at bounding box center [542, 99] width 34 height 9
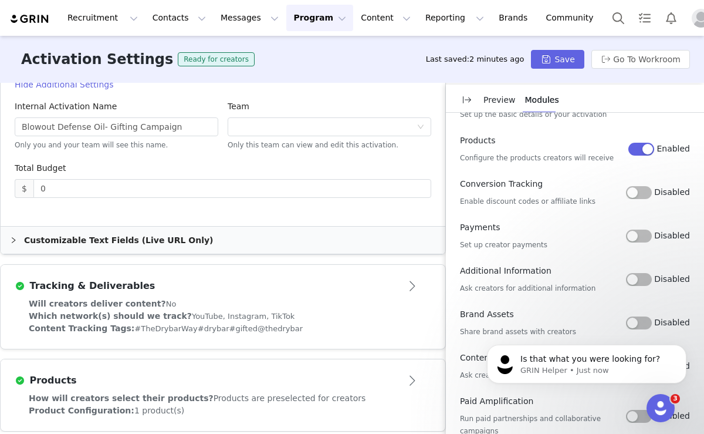
scroll to position [82, 0]
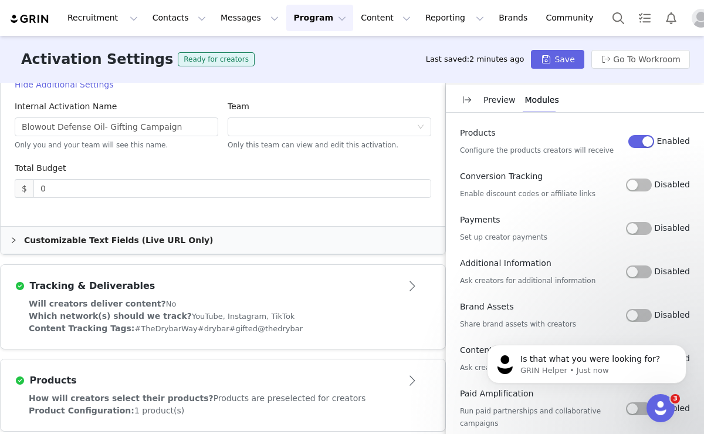
click at [634, 312] on button "Disabled" at bounding box center [639, 315] width 26 height 13
click at [683, 348] on icon "Dismiss notification" at bounding box center [683, 348] width 4 height 4
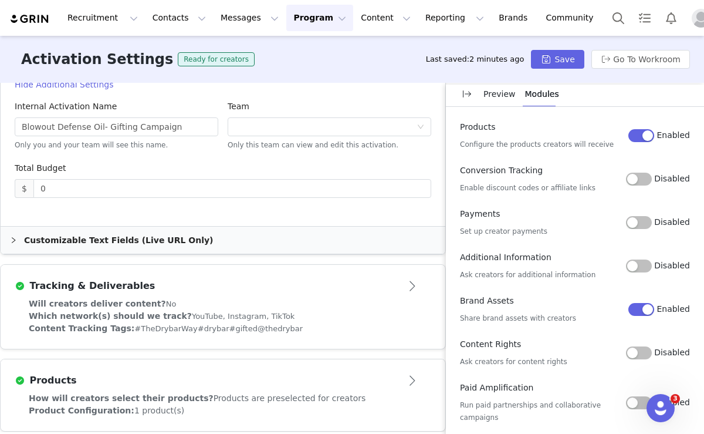
scroll to position [7, 0]
click at [550, 58] on button "Save" at bounding box center [557, 59] width 53 height 19
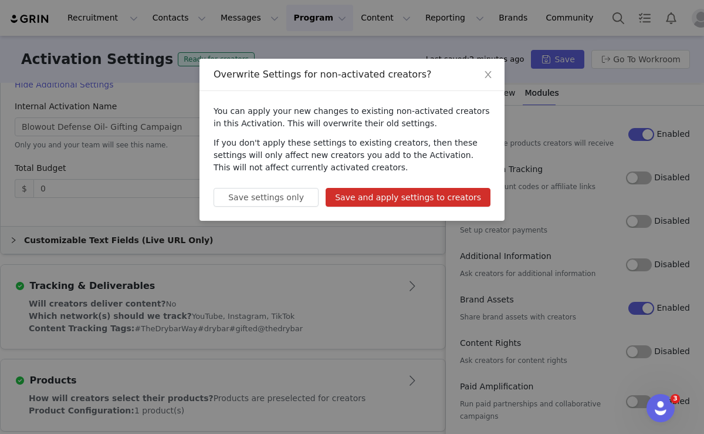
click at [421, 198] on button "Save and apply settings to creators" at bounding box center [408, 197] width 165 height 19
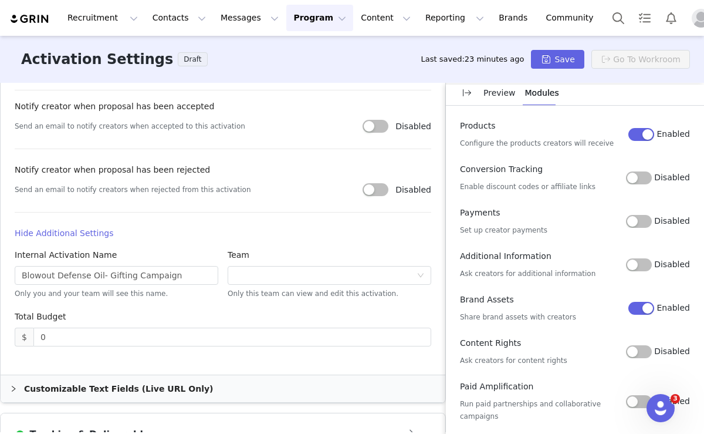
scroll to position [380, 0]
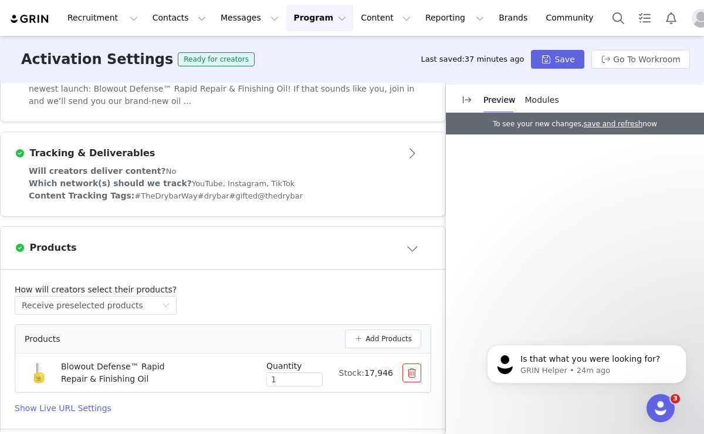
scroll to position [380, 0]
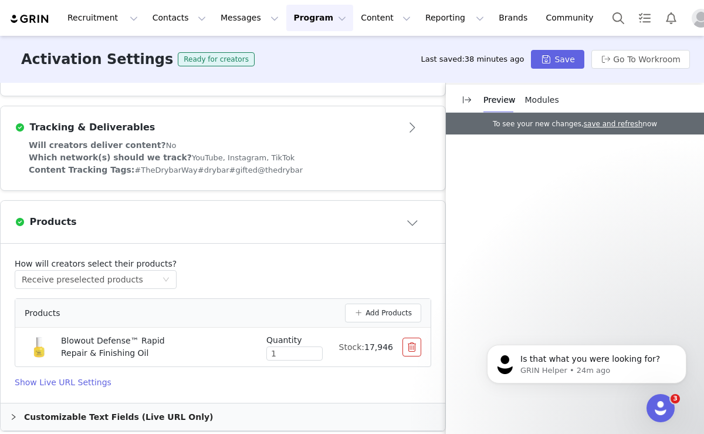
click at [100, 410] on div "Customizable Text Fields (Live URL Only)" at bounding box center [223, 416] width 445 height 27
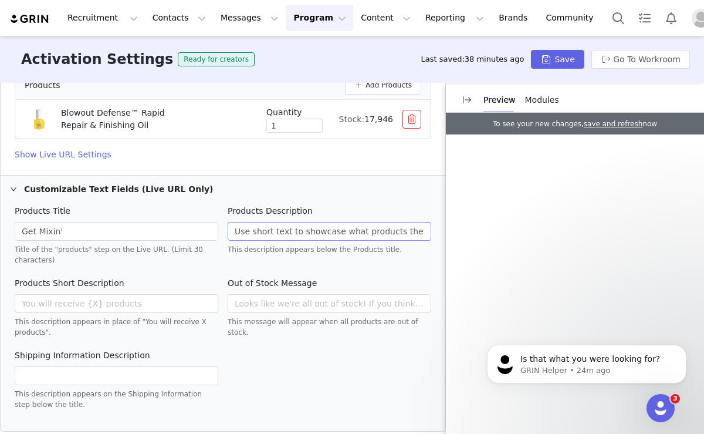
scroll to position [608, 0]
click at [292, 224] on input "Use short text to showcase what products they could be picking from. Example te…" at bounding box center [330, 230] width 204 height 19
click at [339, 180] on div "Customizable Text Fields (Live URL Only)" at bounding box center [223, 188] width 445 height 27
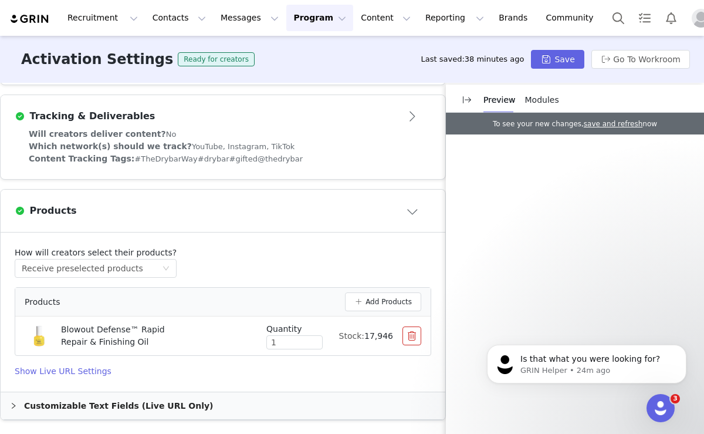
scroll to position [380, 0]
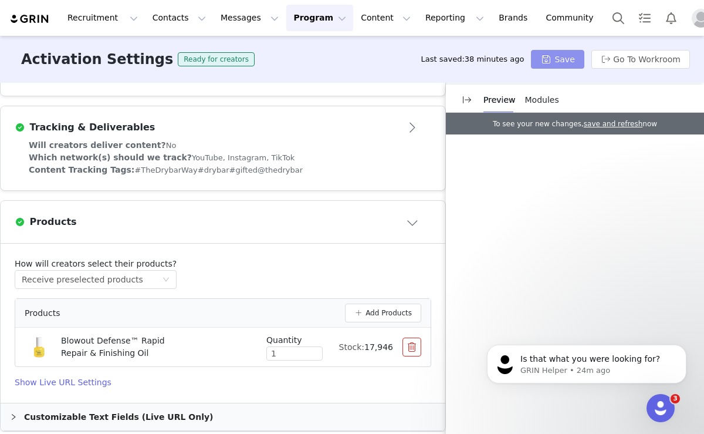
click at [559, 56] on button "Save" at bounding box center [557, 59] width 53 height 19
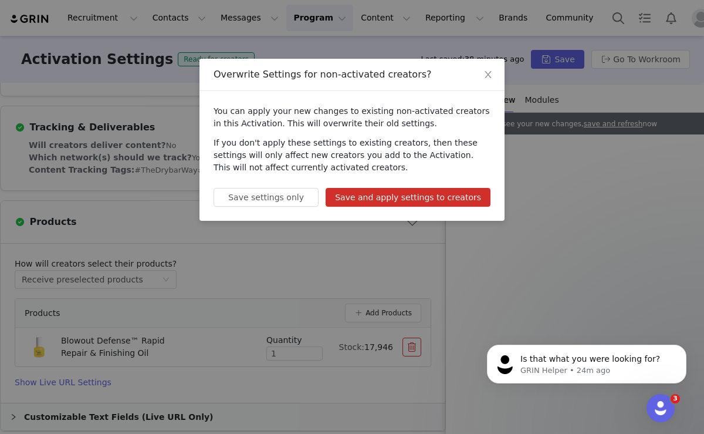
click at [388, 191] on button "Save and apply settings to creators" at bounding box center [408, 197] width 165 height 19
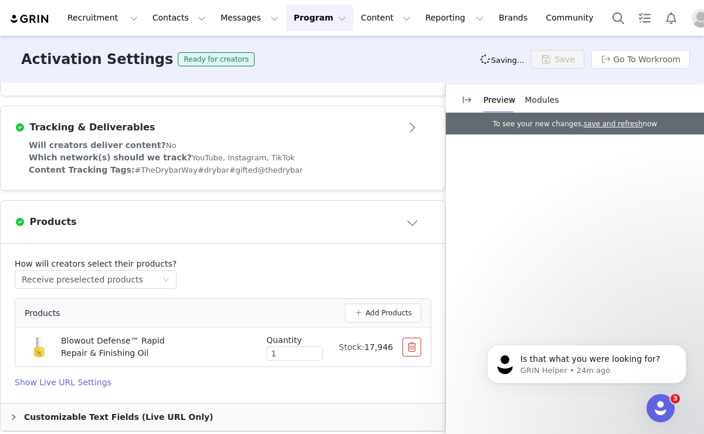
click at [167, 403] on div "Customizable Text Fields (Live URL Only)" at bounding box center [223, 416] width 445 height 27
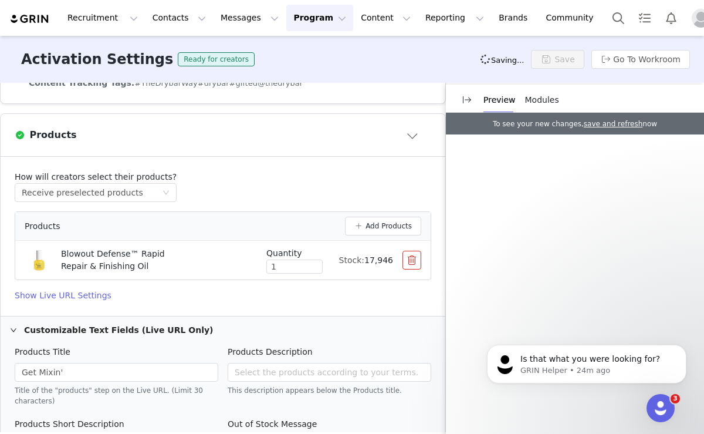
scroll to position [468, 0]
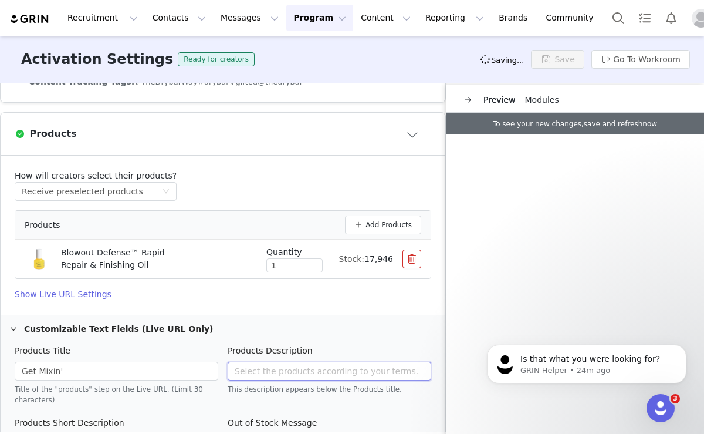
click at [286, 362] on input "text" at bounding box center [330, 371] width 204 height 19
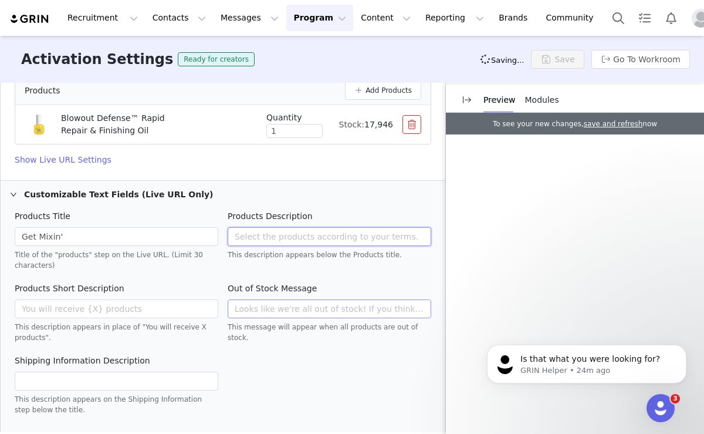
scroll to position [608, 0]
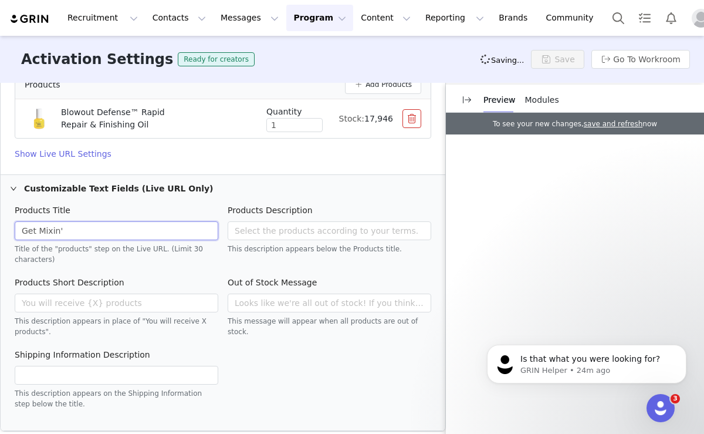
click at [140, 221] on input "Get Mixin'" at bounding box center [117, 230] width 204 height 19
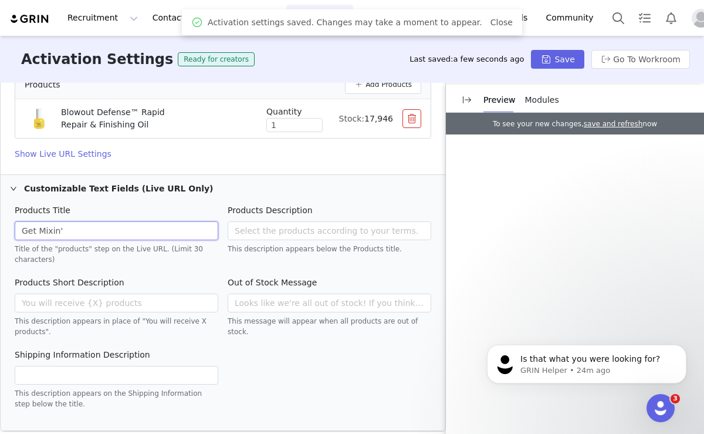
click at [140, 221] on input "Get Mixin'" at bounding box center [117, 230] width 204 height 19
click at [195, 204] on div "Products Title" at bounding box center [117, 212] width 204 height 17
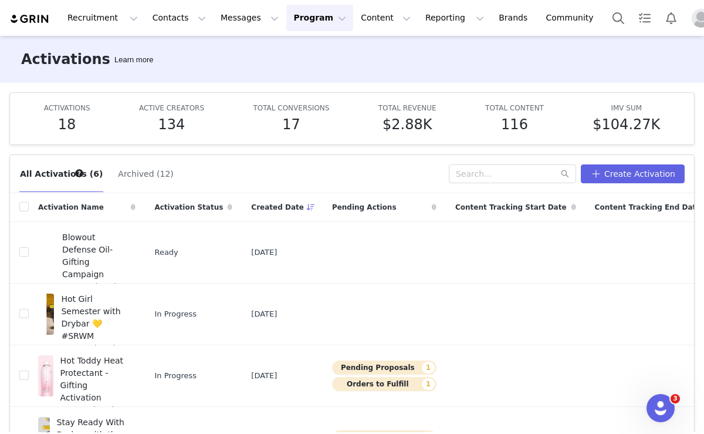
click at [692, 16] on img "Profile" at bounding box center [701, 18] width 19 height 19
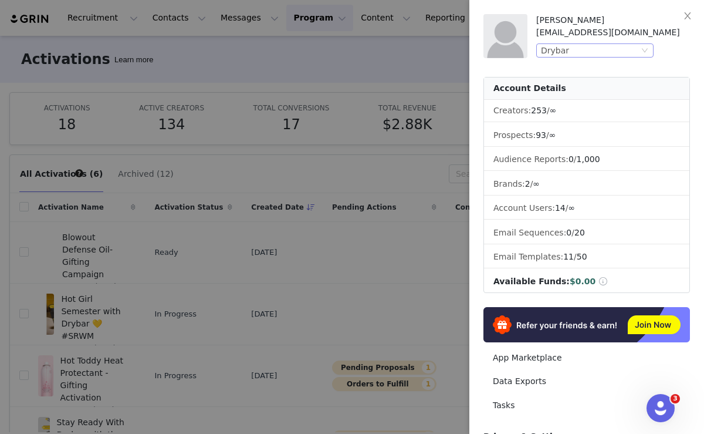
click at [598, 49] on div "Drybar" at bounding box center [590, 50] width 98 height 13
click at [587, 70] on li "CURLSMITH" at bounding box center [618, 71] width 164 height 19
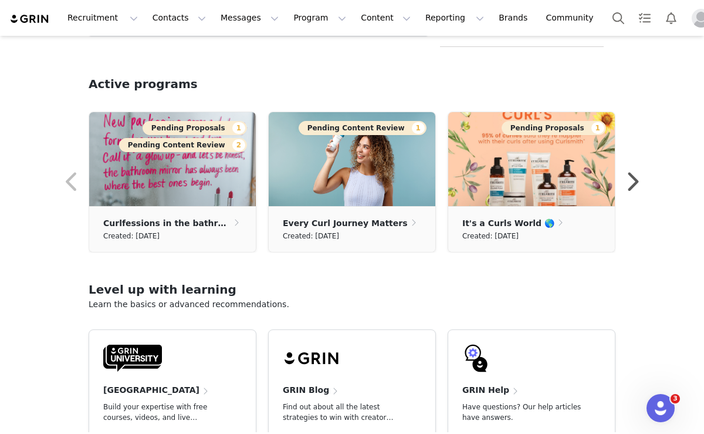
scroll to position [328, 0]
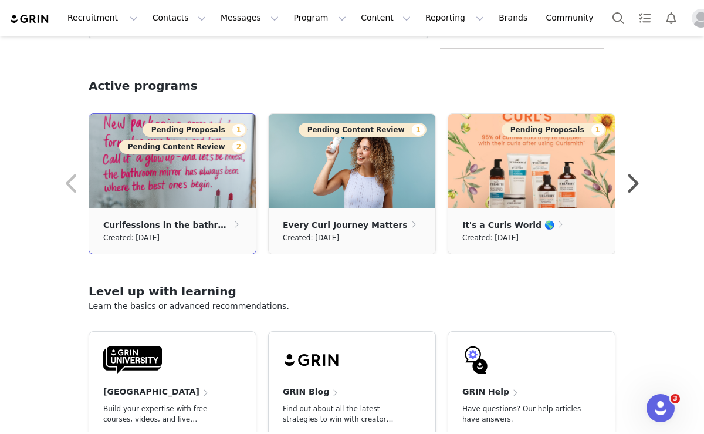
click at [141, 214] on ul "Curlfessions in the bathroom Created: September 3, 2025" at bounding box center [172, 231] width 167 height 46
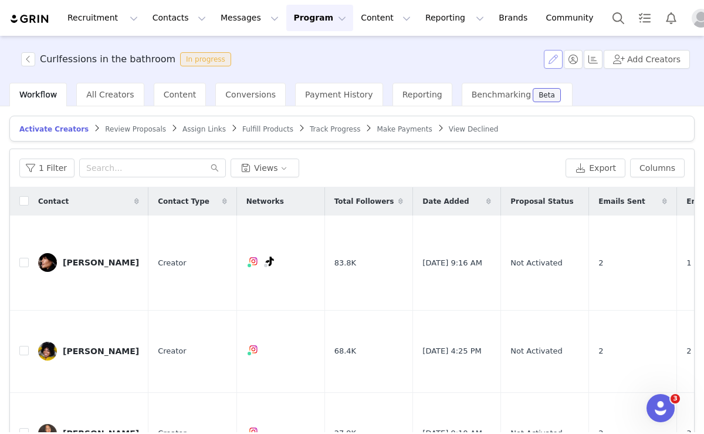
click at [557, 54] on button "button" at bounding box center [553, 59] width 19 height 19
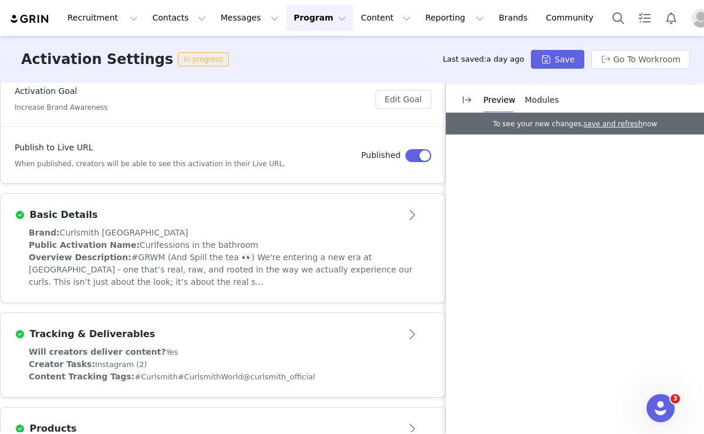
scroll to position [201, 0]
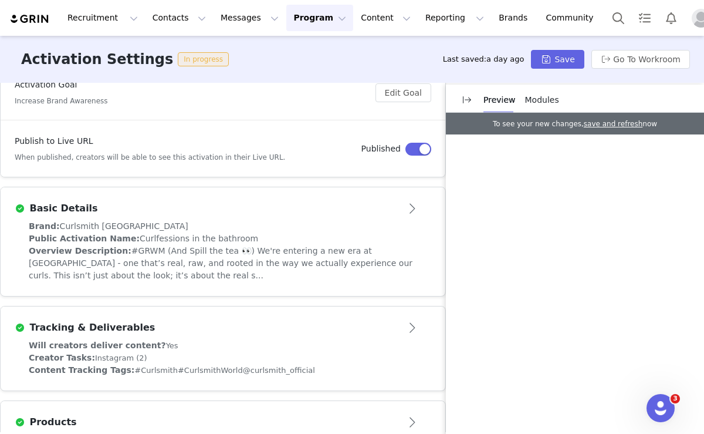
click at [255, 220] on div "Brand: Curlsmith USA" at bounding box center [223, 226] width 389 height 12
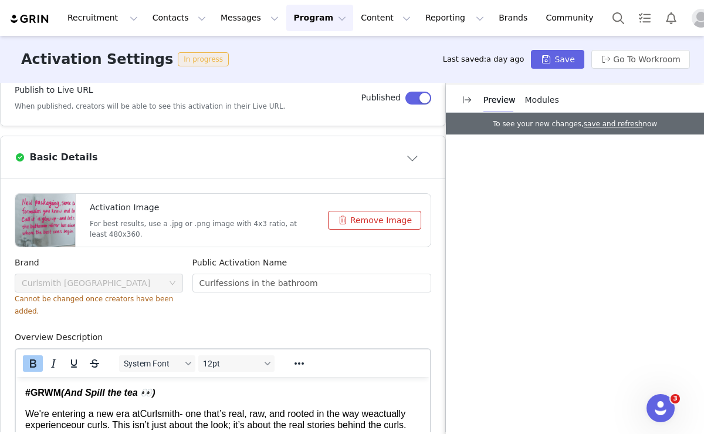
scroll to position [233, 0]
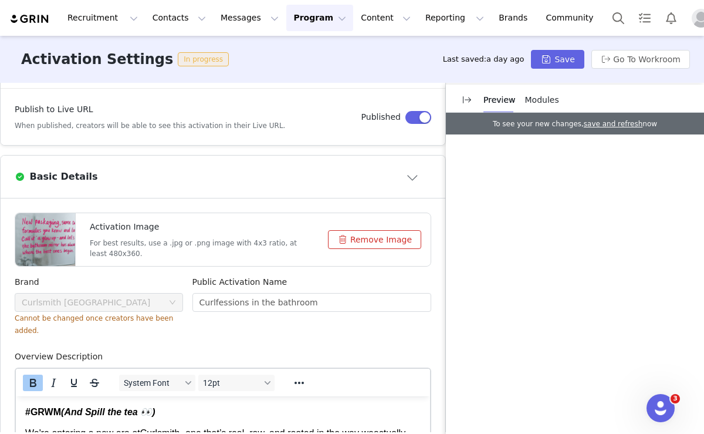
click at [251, 170] on div "Basic Details" at bounding box center [204, 177] width 378 height 14
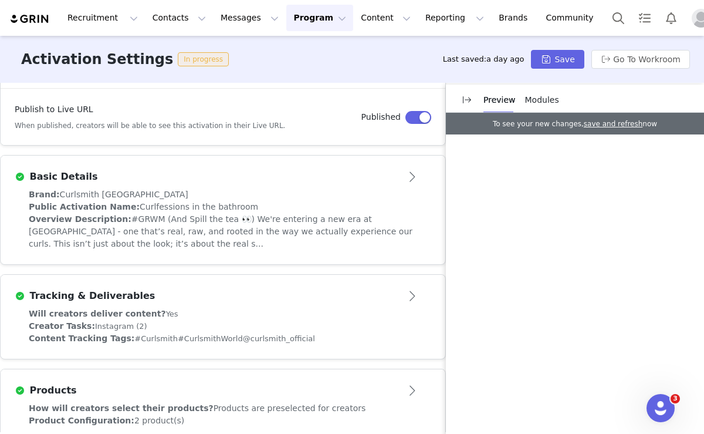
scroll to position [0, 0]
